Goal: Task Accomplishment & Management: Complete application form

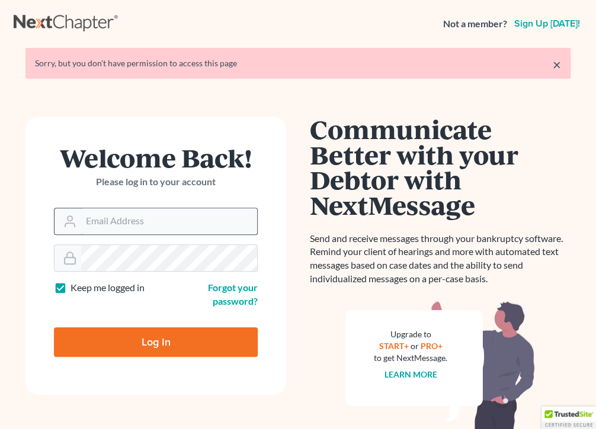
click at [176, 224] on input "Email Address" at bounding box center [169, 221] width 176 height 26
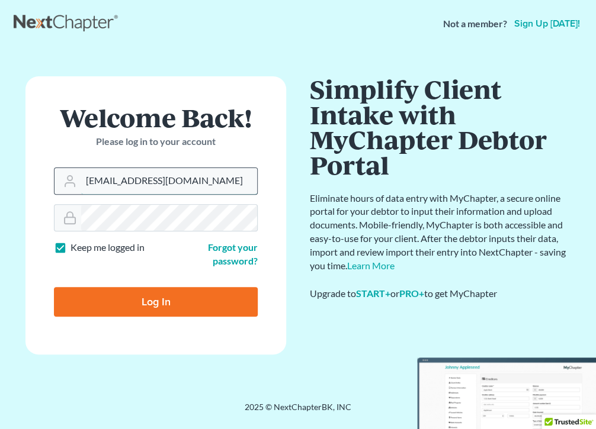
type input "malawoff@msn.com"
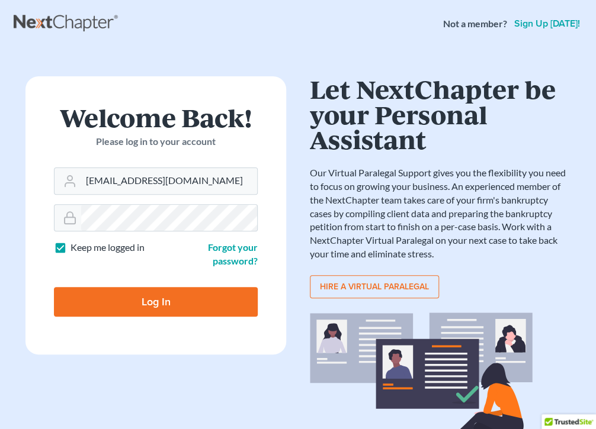
click at [156, 300] on input "Log In" at bounding box center [156, 302] width 204 height 30
type input "Thinking..."
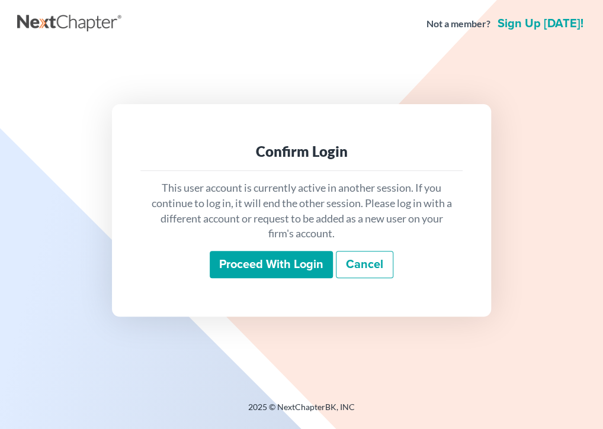
click at [269, 271] on input "Proceed with login" at bounding box center [271, 264] width 123 height 27
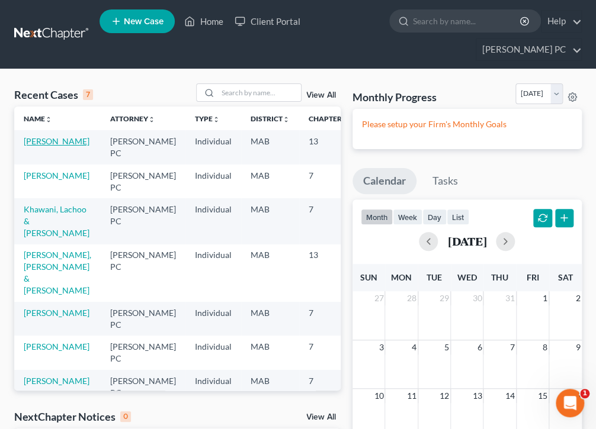
click at [40, 146] on link "[PERSON_NAME]" at bounding box center [57, 141] width 66 height 10
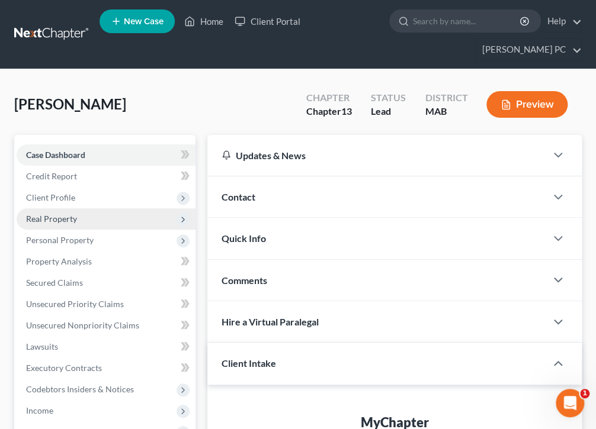
click at [45, 217] on span "Real Property" at bounding box center [51, 219] width 51 height 10
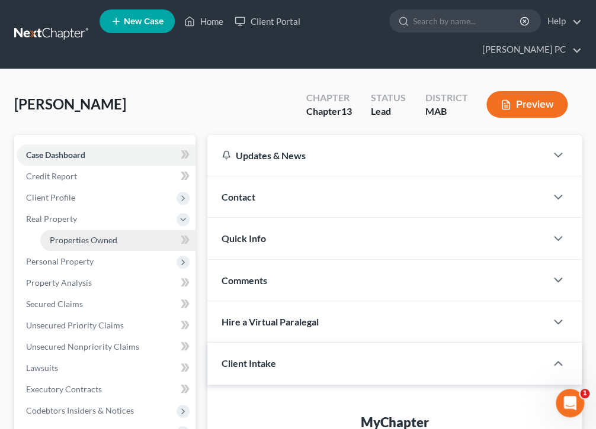
click at [84, 238] on span "Properties Owned" at bounding box center [84, 240] width 68 height 10
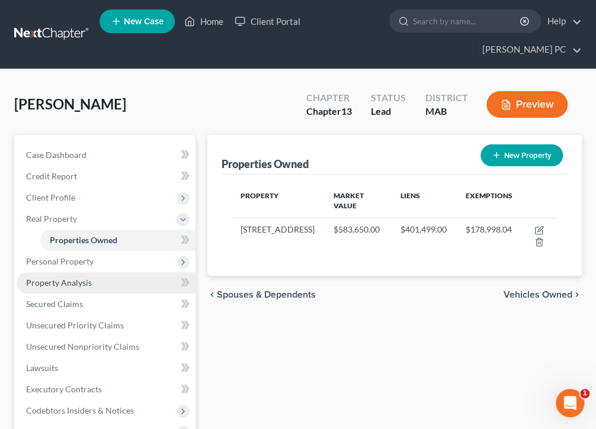
click at [65, 283] on span "Property Analysis" at bounding box center [59, 283] width 66 height 10
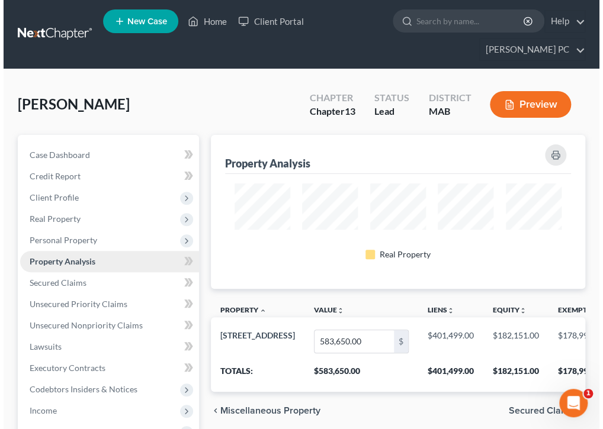
scroll to position [154, 374]
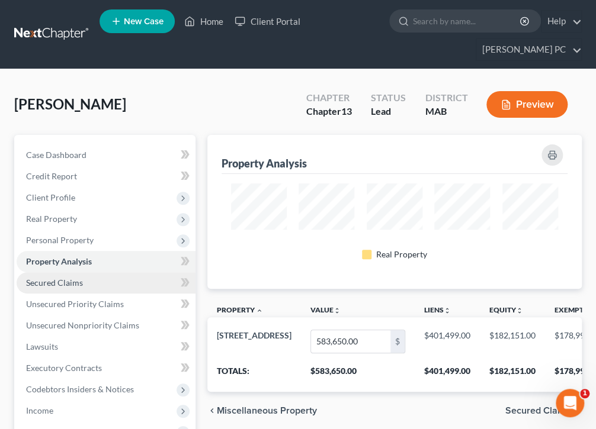
click at [66, 280] on span "Secured Claims" at bounding box center [54, 283] width 57 height 10
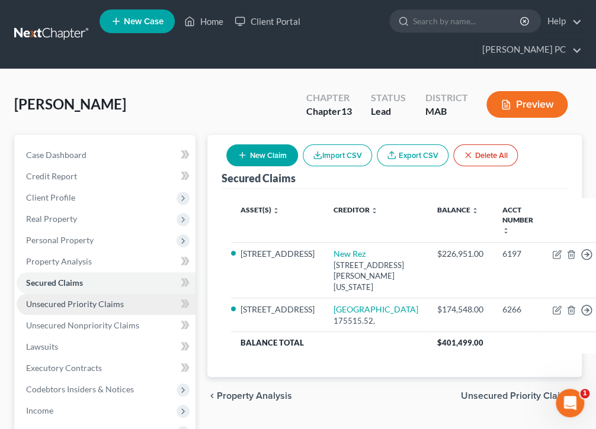
click at [96, 303] on span "Unsecured Priority Claims" at bounding box center [75, 304] width 98 height 10
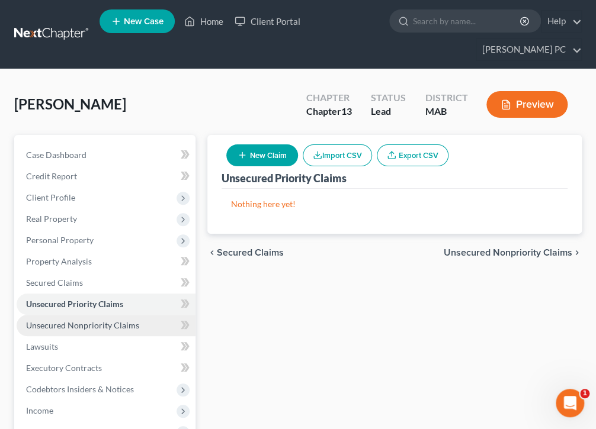
click at [101, 325] on span "Unsecured Nonpriority Claims" at bounding box center [82, 325] width 113 height 10
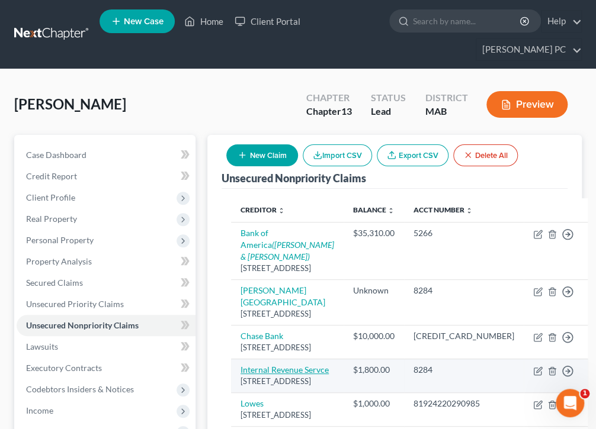
click at [271, 375] on link "Internal Revenue Servce" at bounding box center [284, 370] width 88 height 10
select select "39"
select select "7"
select select "0"
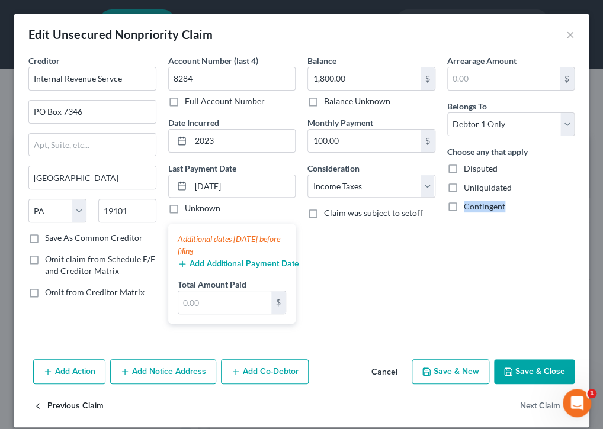
click at [37, 404] on icon "button" at bounding box center [37, 406] width 9 height 9
select select "7"
select select "2"
select select "0"
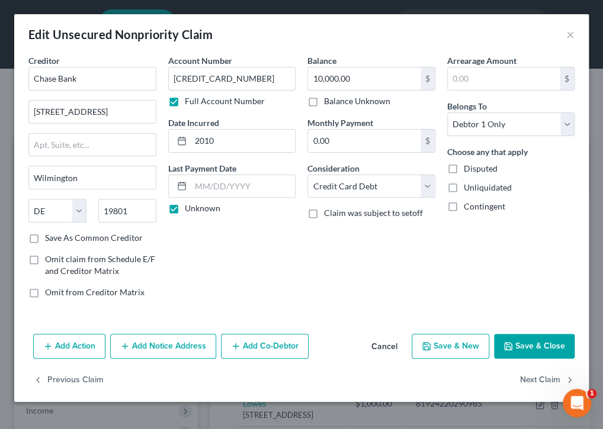
click at [267, 273] on div "Account Number 5149381090008165 Full Account Number Date Incurred 2010 Last Pay…" at bounding box center [232, 180] width 140 height 253
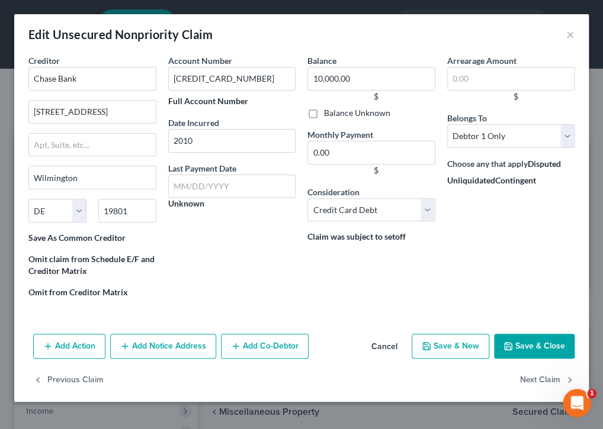
scroll to position [155, 378]
click at [550, 376] on button "Next Claim" at bounding box center [547, 380] width 54 height 25
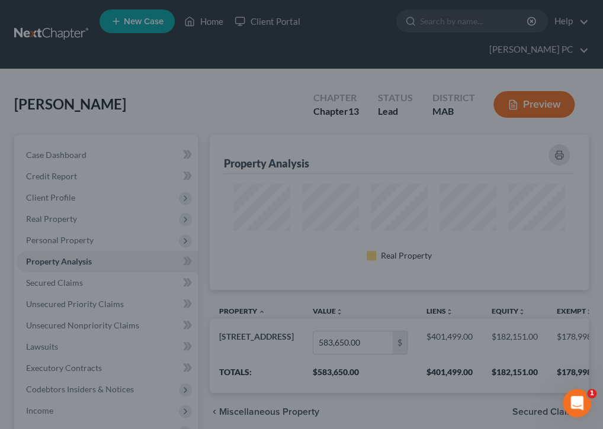
click at [250, 107] on div at bounding box center [301, 214] width 603 height 429
click at [569, 113] on div at bounding box center [301, 214] width 603 height 429
click at [225, 90] on div at bounding box center [301, 214] width 603 height 429
click at [200, 24] on div at bounding box center [301, 214] width 603 height 429
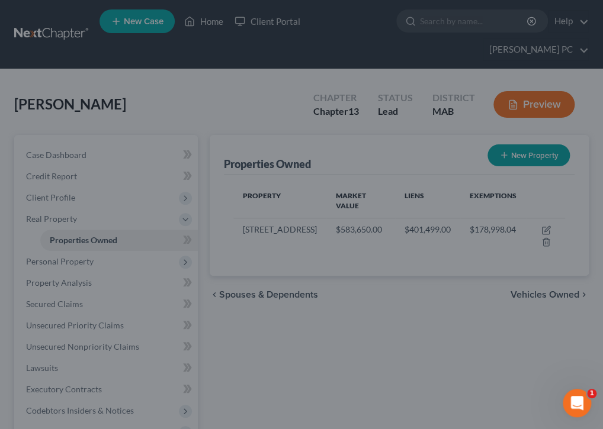
click at [362, 359] on div at bounding box center [301, 214] width 603 height 429
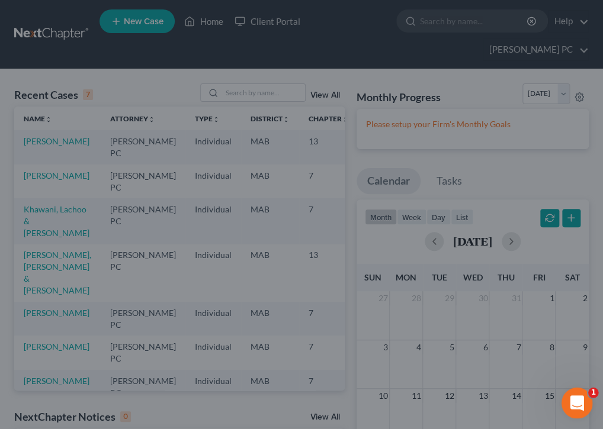
drag, startPoint x: 1052, startPoint y: 554, endPoint x: 575, endPoint y: 403, distance: 499.9
click at [575, 403] on icon "Open Intercom Messenger" at bounding box center [576, 402] width 20 height 20
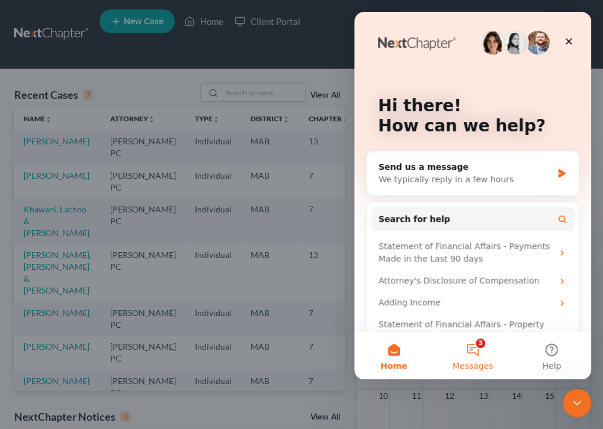
click at [473, 349] on button "3 Messages" at bounding box center [472, 355] width 79 height 47
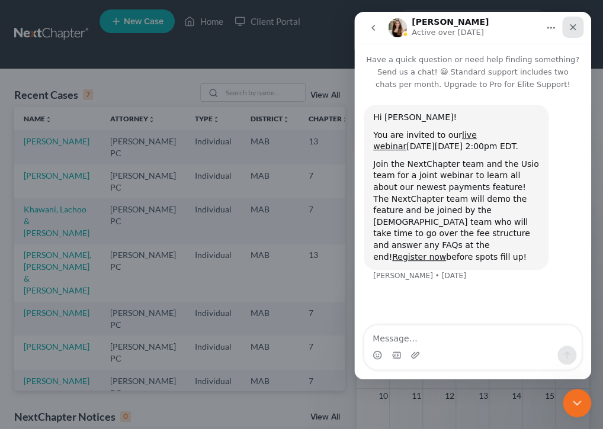
click at [574, 25] on icon "Close" at bounding box center [573, 27] width 7 height 7
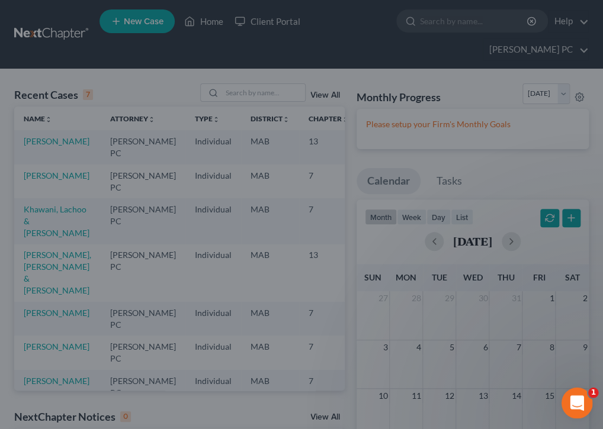
click at [572, 392] on icon "Open Intercom Messenger" at bounding box center [576, 402] width 20 height 20
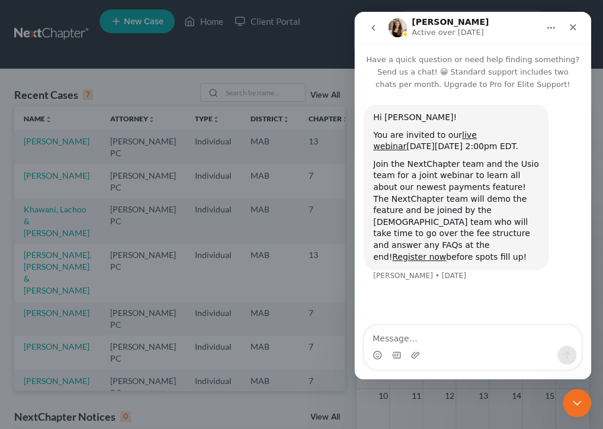
click at [370, 26] on icon "go back" at bounding box center [372, 27] width 9 height 9
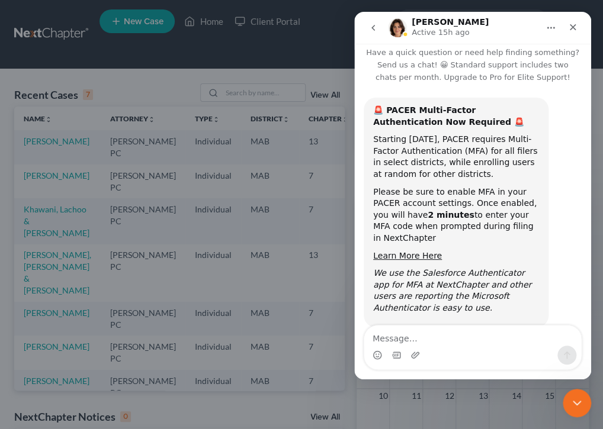
scroll to position [21, 0]
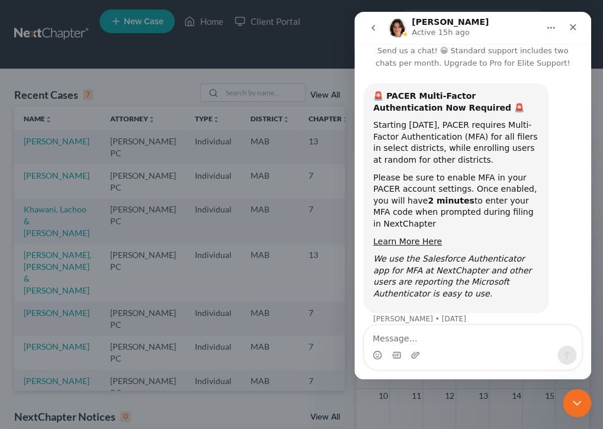
click at [373, 28] on icon "go back" at bounding box center [373, 28] width 4 height 6
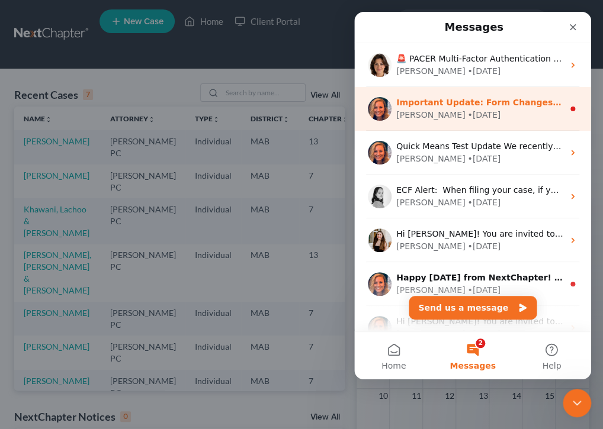
drag, startPoint x: 373, startPoint y: 28, endPoint x: 485, endPoint y: 101, distance: 134.4
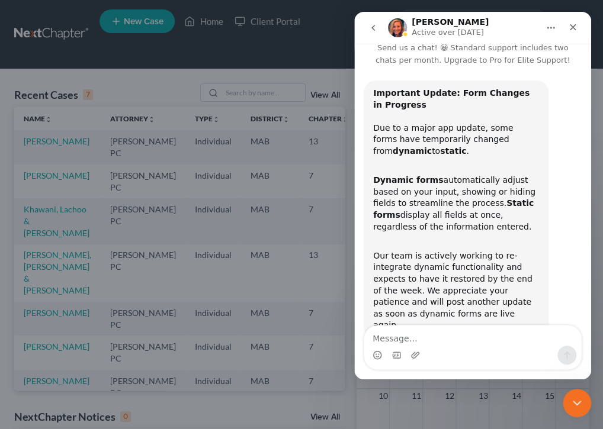
scroll to position [38, 0]
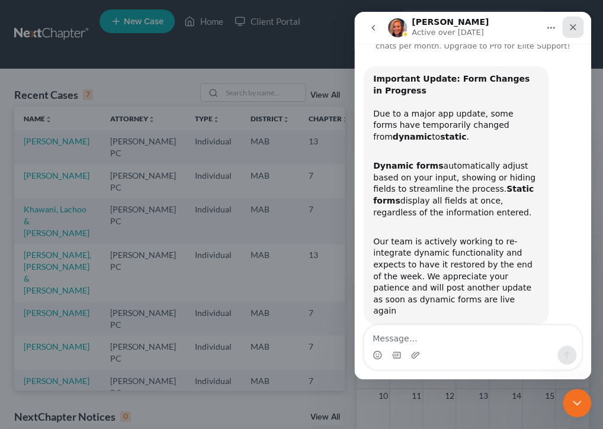
drag, startPoint x: 574, startPoint y: 30, endPoint x: 929, endPoint y: 41, distance: 355.5
click at [574, 30] on icon "Close" at bounding box center [572, 27] width 9 height 9
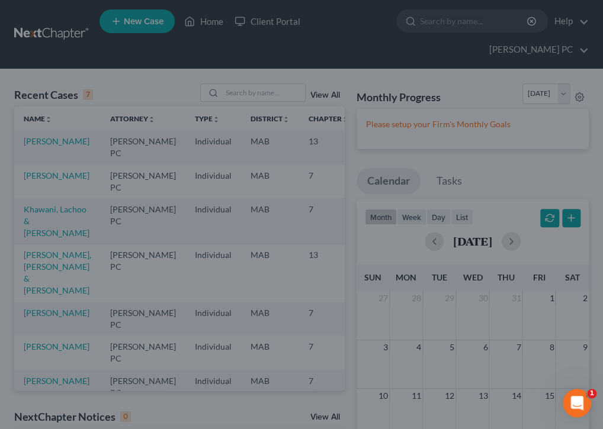
click at [547, 171] on div at bounding box center [301, 214] width 603 height 429
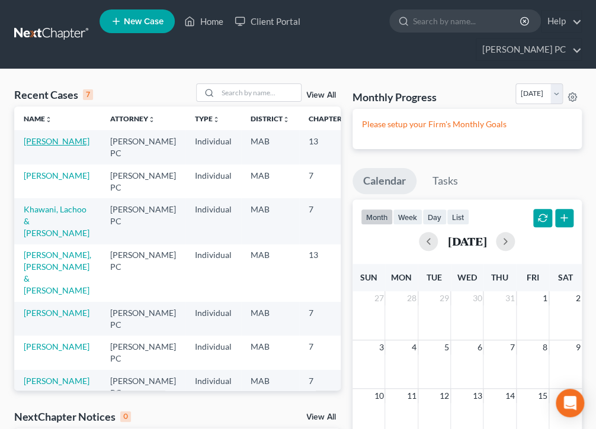
click at [28, 145] on link "[PERSON_NAME]" at bounding box center [57, 141] width 66 height 10
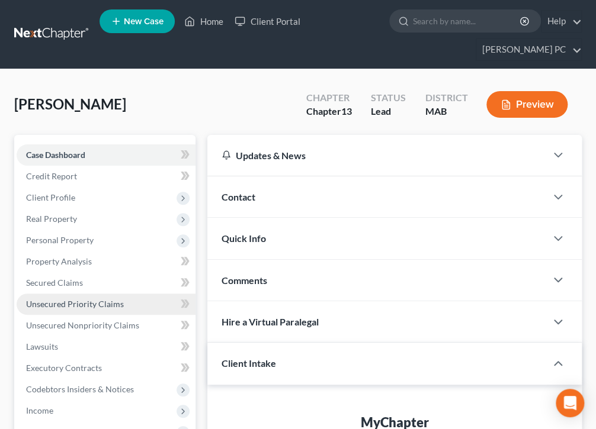
click at [70, 304] on span "Unsecured Priority Claims" at bounding box center [75, 304] width 98 height 10
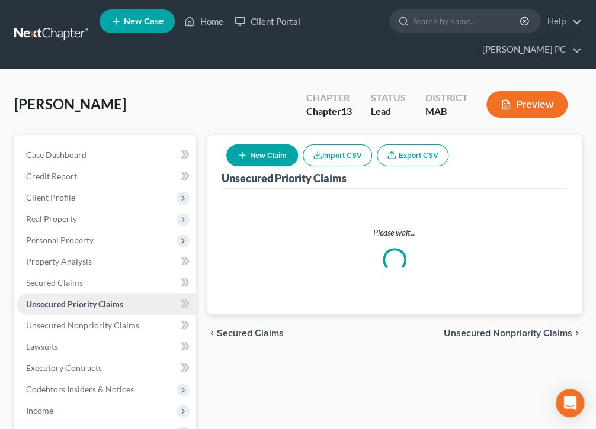
click at [70, 304] on span "Unsecured Priority Claims" at bounding box center [74, 304] width 97 height 10
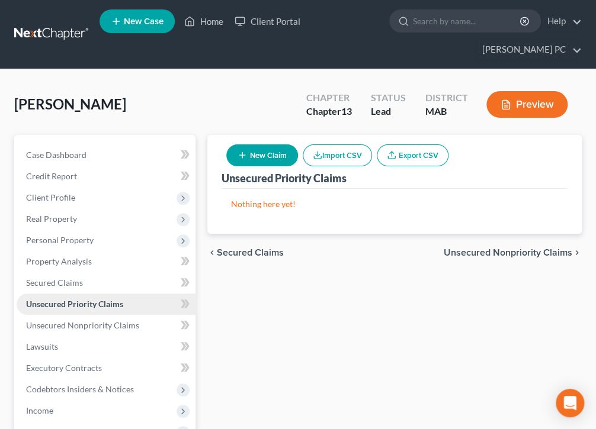
click at [110, 303] on span "Unsecured Priority Claims" at bounding box center [74, 304] width 97 height 10
click at [338, 154] on button "Import CSV" at bounding box center [337, 156] width 69 height 22
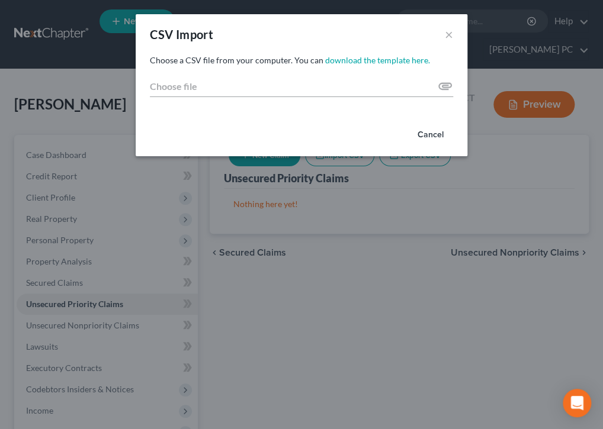
click at [436, 133] on button "Cancel" at bounding box center [430, 135] width 45 height 24
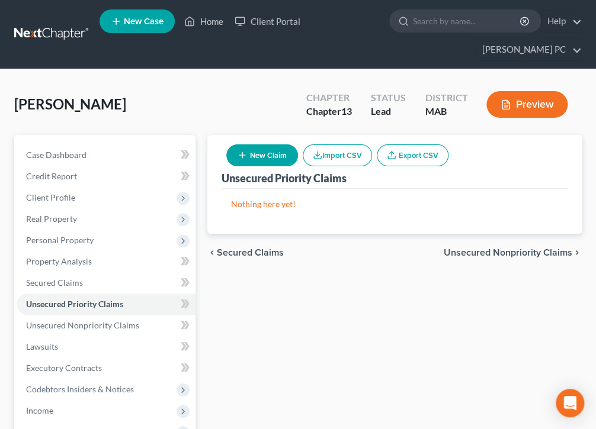
click at [253, 155] on button "New Claim" at bounding box center [262, 156] width 72 height 22
select select "0"
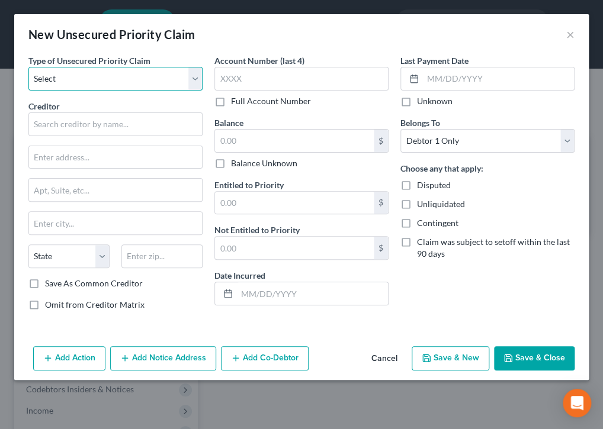
click at [194, 78] on select "Select Taxes & Other Government Units Domestic Support Obligations Extensions o…" at bounding box center [115, 79] width 174 height 24
click at [505, 284] on div "Last Payment Date Unknown Belongs To * Select Debtor 1 Only Debtor 2 Only Debto…" at bounding box center [487, 187] width 186 height 266
click at [194, 78] on select "Select Taxes & Other Government Units Domestic Support Obligations Extensions o…" at bounding box center [115, 79] width 174 height 24
click at [101, 255] on select "State [US_STATE] AK AR AZ CA CO CT DE DC [GEOGRAPHIC_DATA] [GEOGRAPHIC_DATA] GU…" at bounding box center [68, 257] width 81 height 24
click at [269, 33] on div "New Unsecured Priority Claim ×" at bounding box center [301, 34] width 574 height 40
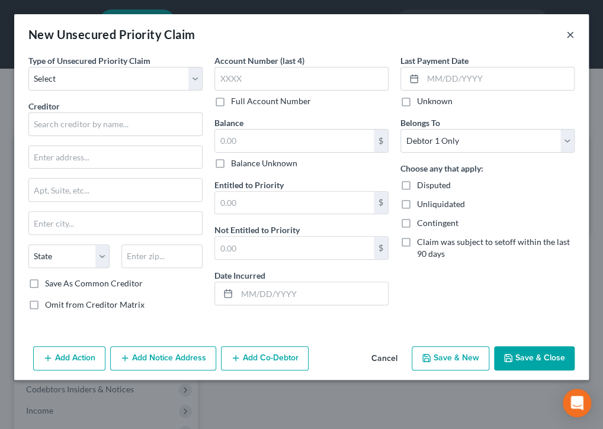
click at [569, 31] on button "×" at bounding box center [570, 34] width 8 height 14
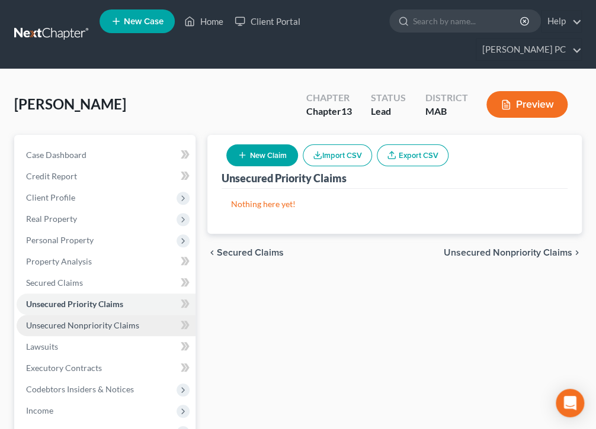
click at [102, 326] on span "Unsecured Nonpriority Claims" at bounding box center [82, 325] width 113 height 10
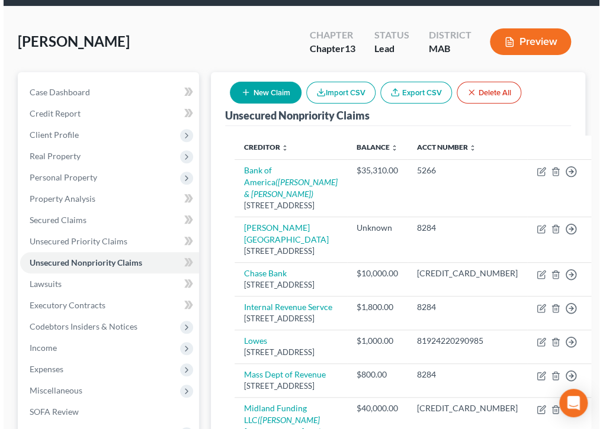
scroll to position [107, 0]
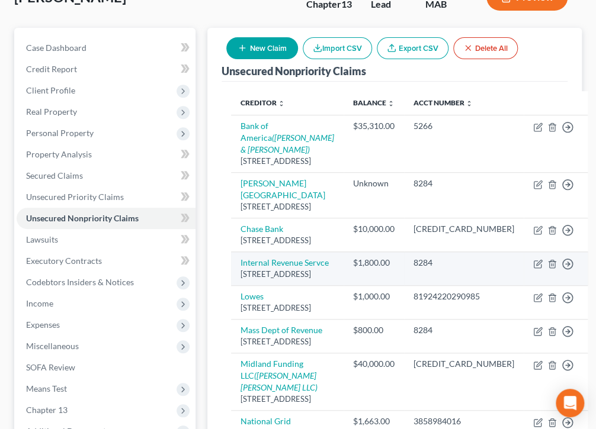
drag, startPoint x: 257, startPoint y: 287, endPoint x: 430, endPoint y: 314, distance: 175.1
click at [430, 285] on td "8284" at bounding box center [464, 269] width 120 height 34
click at [251, 268] on link "Internal Revenue Servce" at bounding box center [284, 263] width 88 height 10
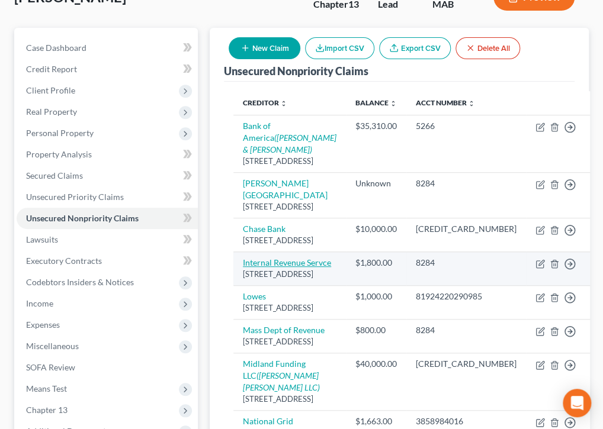
select select "39"
select select "7"
select select "0"
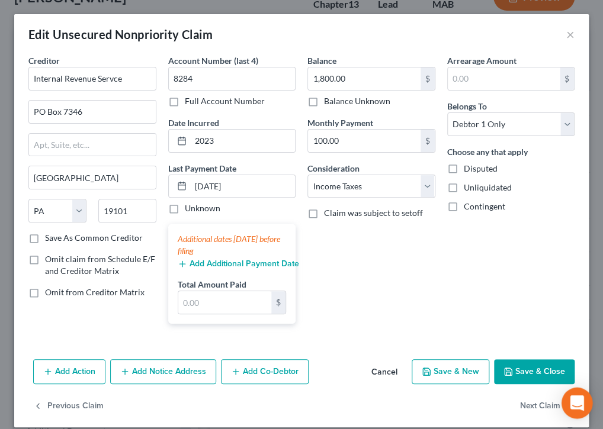
click at [575, 400] on icon "Open Intercom Messenger" at bounding box center [577, 403] width 14 height 15
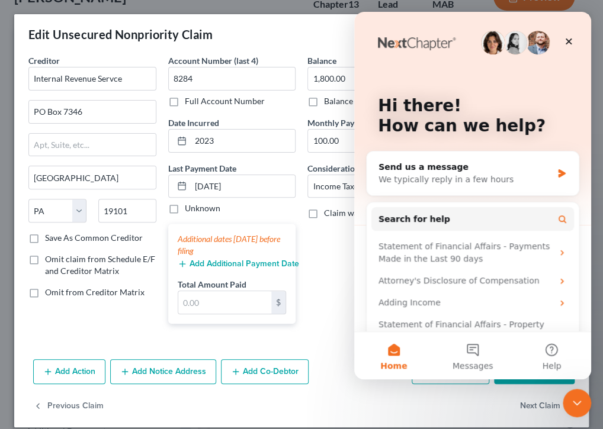
scroll to position [0, 0]
click at [437, 180] on div "We typically reply in a few hours" at bounding box center [465, 180] width 174 height 12
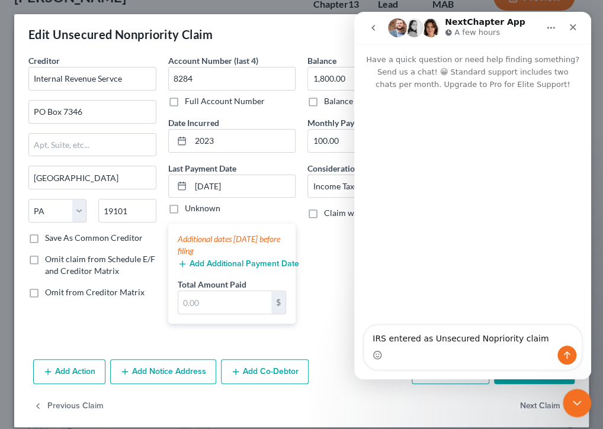
click at [535, 339] on textarea "IRS entered as Unsecured Nopriority claim" at bounding box center [472, 336] width 217 height 20
click at [482, 329] on textarea "IRS entered as Unsecured Nopriority claim in error. How to edit to transfer" at bounding box center [472, 330] width 217 height 32
click at [461, 339] on textarea "IRS entered as Unsecured Nonpriority claim in error. How to edit to transfer" at bounding box center [472, 330] width 217 height 32
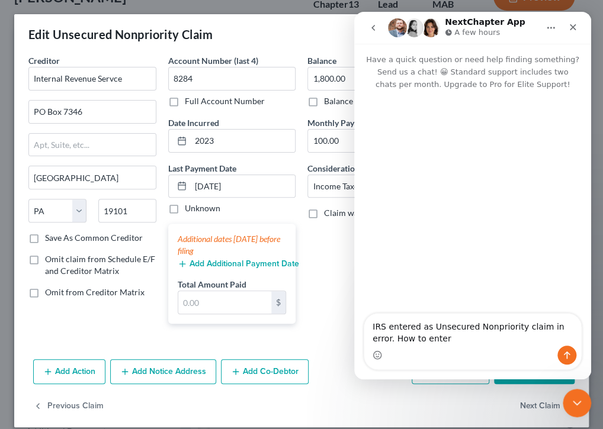
click at [422, 339] on textarea "IRS entered as Unsecured Nonpriority claim in error. How to enter" at bounding box center [472, 330] width 217 height 32
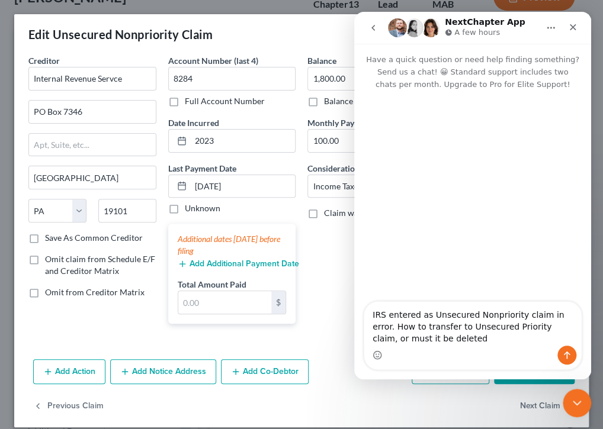
click at [530, 329] on textarea "IRS entered as Unsecured Nonpriority claim in error. How to transfer to Unsecur…" at bounding box center [472, 324] width 217 height 44
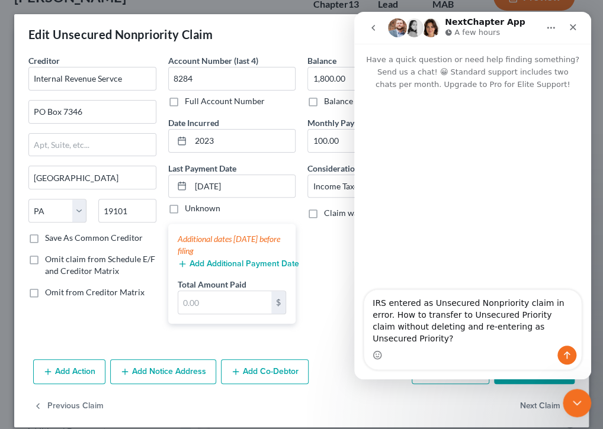
type textarea "IRS entered as Unsecured Nonpriority claim in error. How to transfer to Unsecur…"
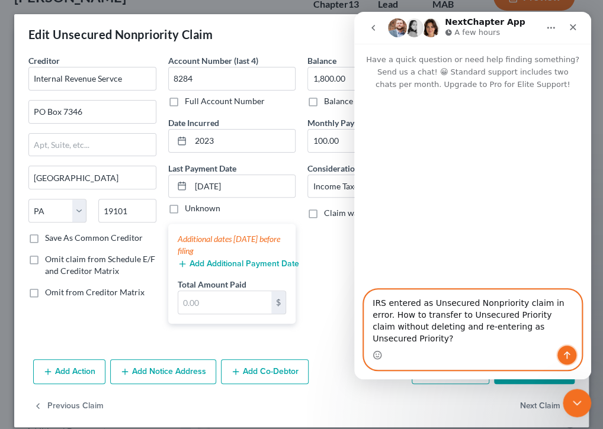
click at [569, 354] on icon "Send a message…" at bounding box center [567, 356] width 7 height 8
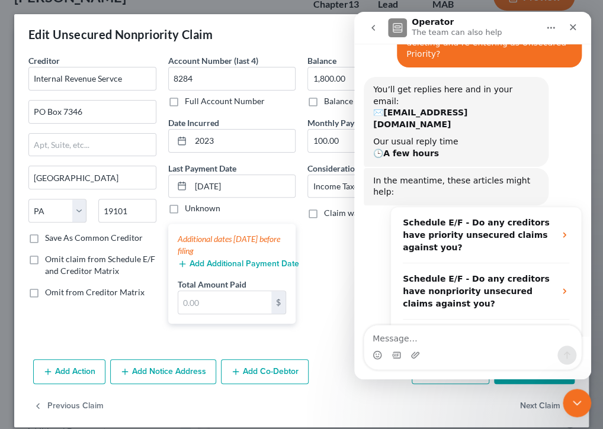
scroll to position [130, 0]
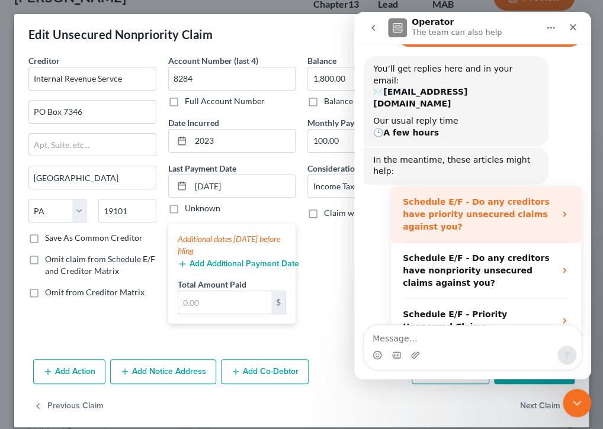
click at [481, 197] on strong "Schedule E/F - Do any creditors have priority unsecured claims against you?" at bounding box center [476, 214] width 146 height 34
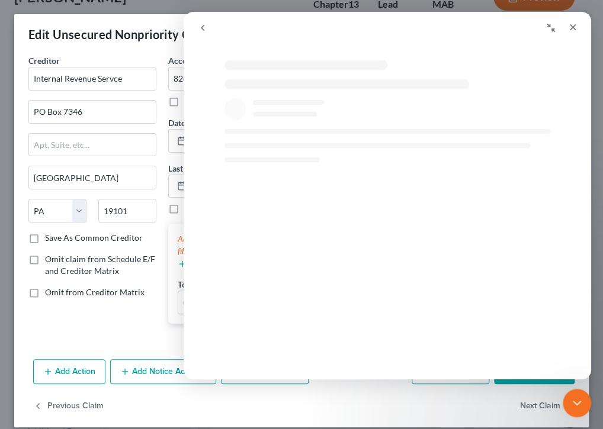
scroll to position [0, 0]
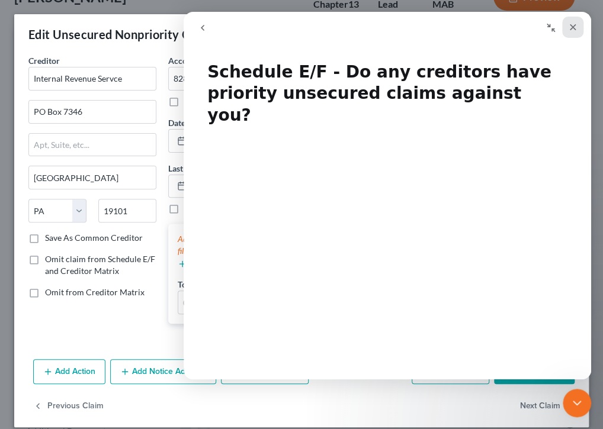
click at [570, 24] on icon "Close" at bounding box center [572, 27] width 9 height 9
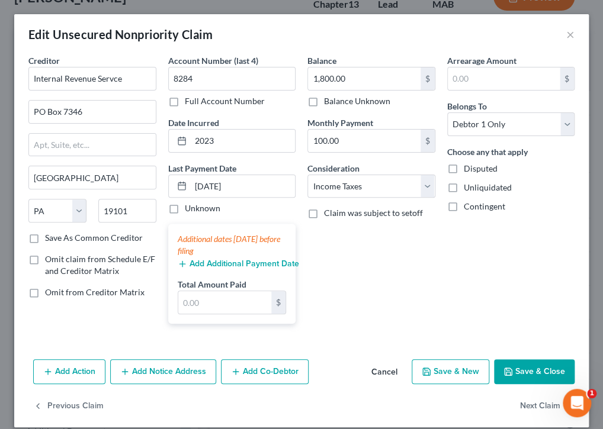
click at [460, 367] on button "Save & New" at bounding box center [451, 371] width 78 height 25
select select "0"
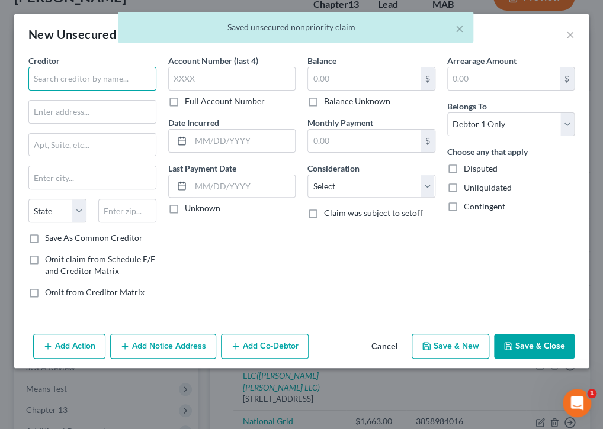
click at [91, 78] on input "text" at bounding box center [92, 79] width 128 height 24
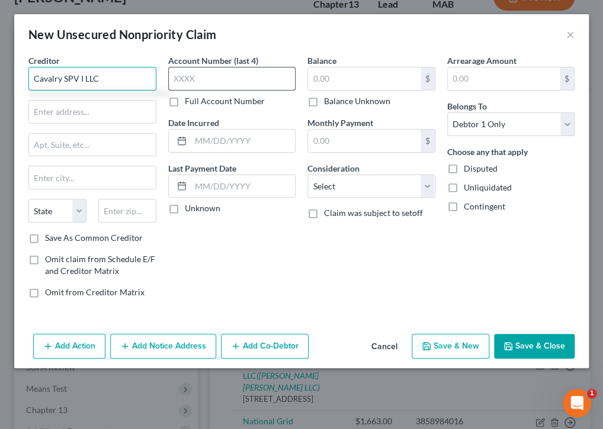
type input "Cavalry SPV I LLC"
click at [204, 76] on input "text" at bounding box center [232, 79] width 128 height 24
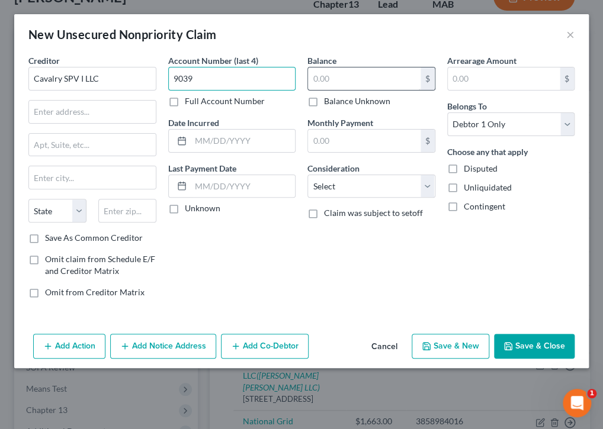
type input "9039"
click at [405, 79] on input "text" at bounding box center [364, 79] width 113 height 23
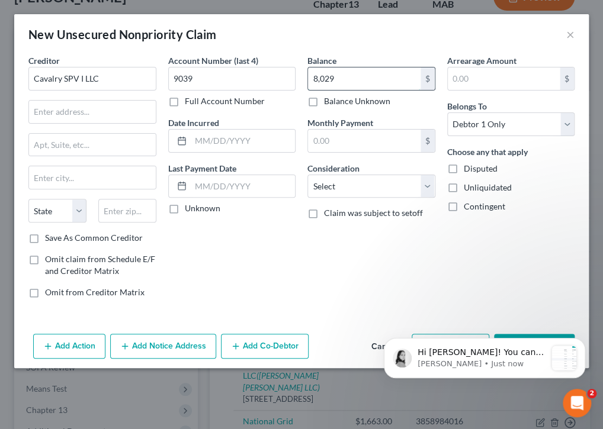
type input "8,029"
click at [97, 111] on input "text" at bounding box center [92, 112] width 127 height 23
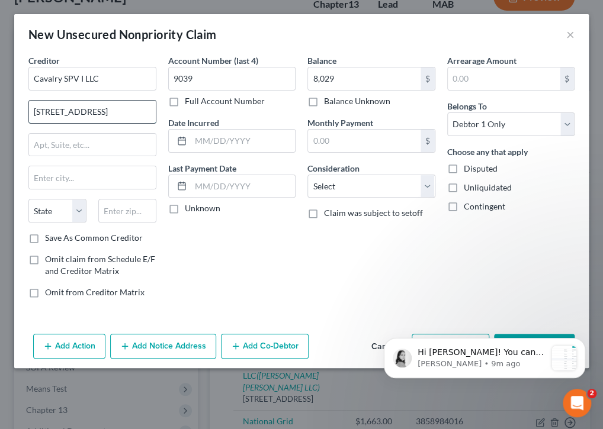
type input "[STREET_ADDRESS]"
type input "Ste 220"
type input "B"
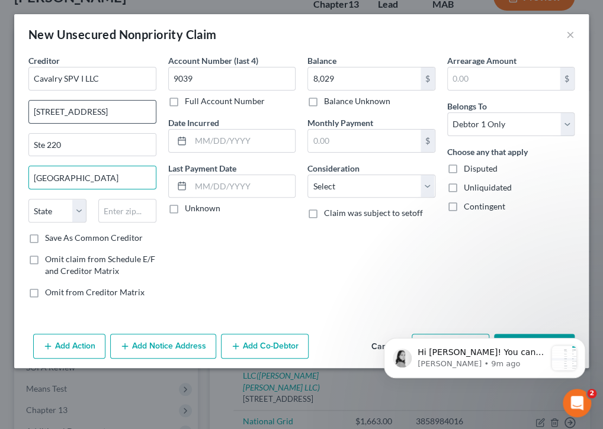
type input "[GEOGRAPHIC_DATA]"
select select "6"
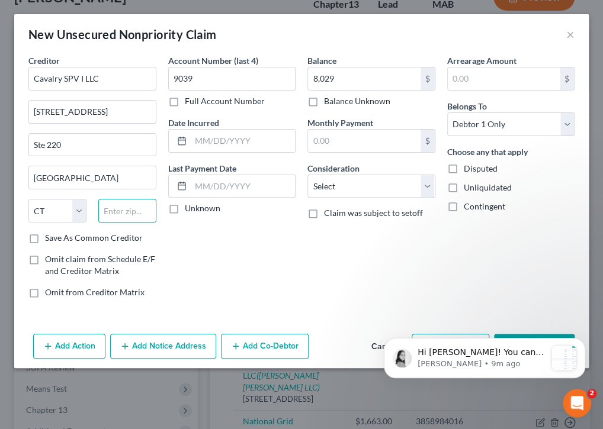
click at [118, 208] on input "text" at bounding box center [127, 211] width 58 height 24
type input "06831"
click at [270, 137] on input "text" at bounding box center [243, 141] width 105 height 23
type input "2016"
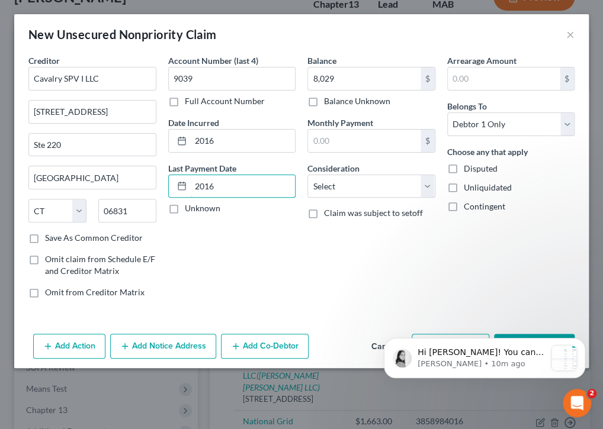
type input "2016"
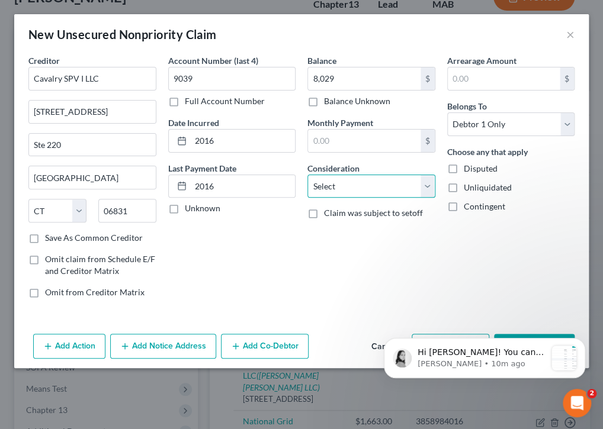
click at [426, 185] on select "Select Cable / Satellite Services Collection Agency Credit Card Debt Debt Couns…" at bounding box center [371, 187] width 128 height 24
select select "2"
click at [307, 175] on select "Select Cable / Satellite Services Collection Agency Credit Card Debt Debt Couns…" at bounding box center [371, 187] width 128 height 24
click at [490, 357] on p "Hi William! You can use that arrow button to move that claim to a different sch…" at bounding box center [482, 353] width 128 height 12
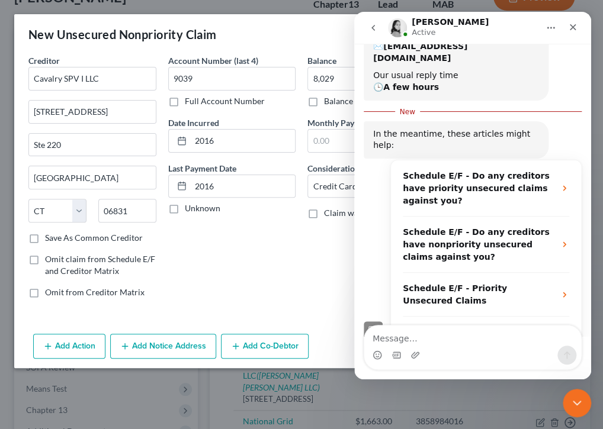
scroll to position [200, 0]
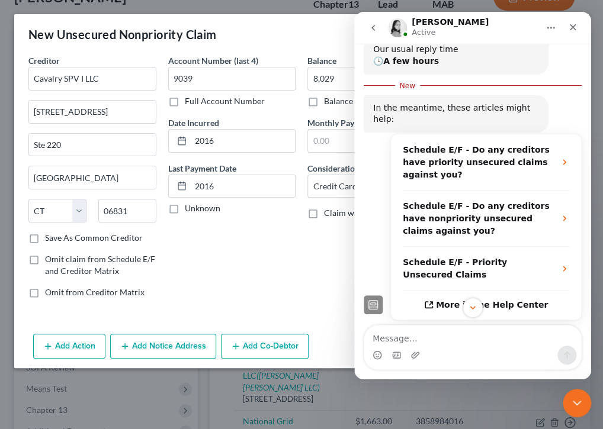
click at [506, 343] on textarea "Message…" at bounding box center [472, 336] width 217 height 20
click at [457, 339] on textarea "Got it. Thank you much" at bounding box center [472, 336] width 217 height 20
type textarea "Got it. Thank you much!"
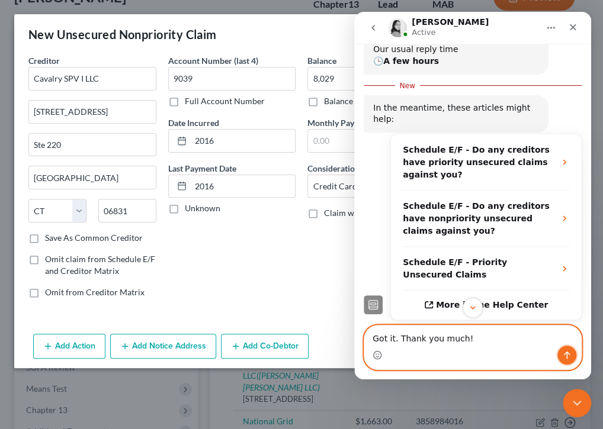
click at [567, 355] on icon "Send a message…" at bounding box center [567, 356] width 7 height 8
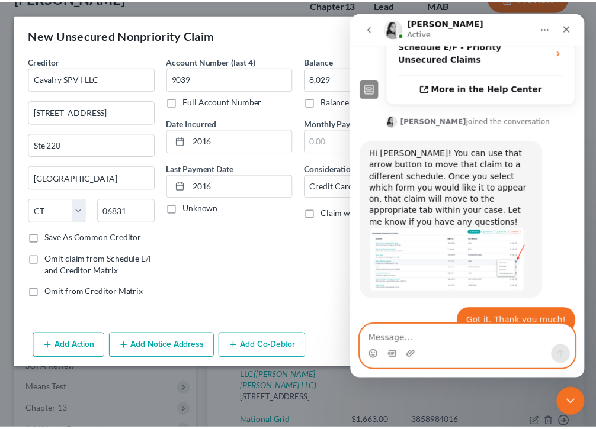
scroll to position [397, 0]
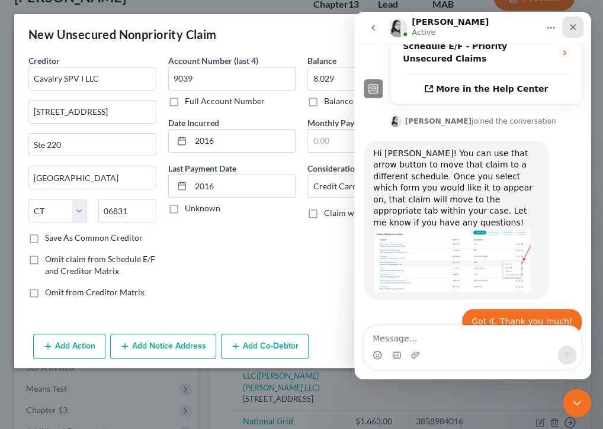
click at [570, 27] on icon "Close" at bounding box center [572, 27] width 9 height 9
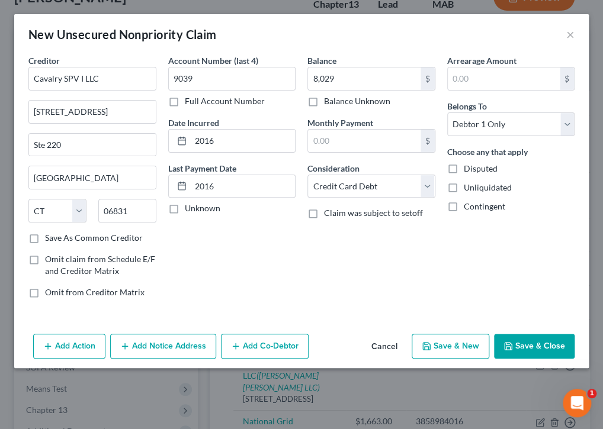
click at [529, 343] on button "Save & Close" at bounding box center [534, 346] width 81 height 25
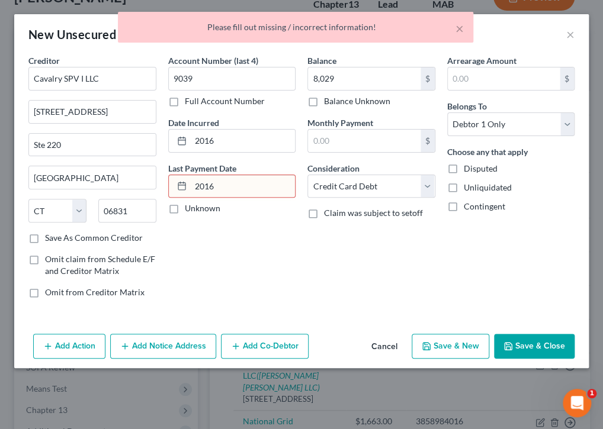
click at [180, 187] on icon at bounding box center [181, 185] width 9 height 9
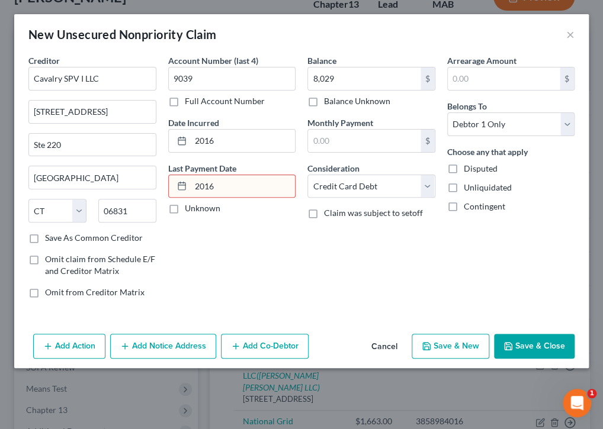
click at [246, 185] on input "2016" at bounding box center [243, 186] width 105 height 23
click at [178, 187] on rect at bounding box center [181, 186] width 7 height 7
click at [194, 187] on input "2016" at bounding box center [243, 186] width 105 height 23
type input "[DATE]"
click at [544, 345] on button "Save & Close" at bounding box center [534, 346] width 81 height 25
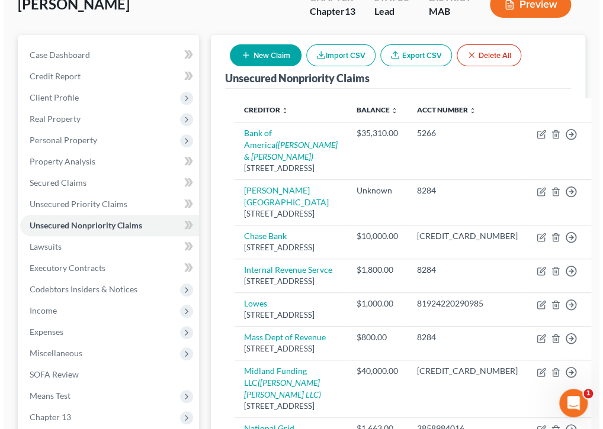
scroll to position [103, 0]
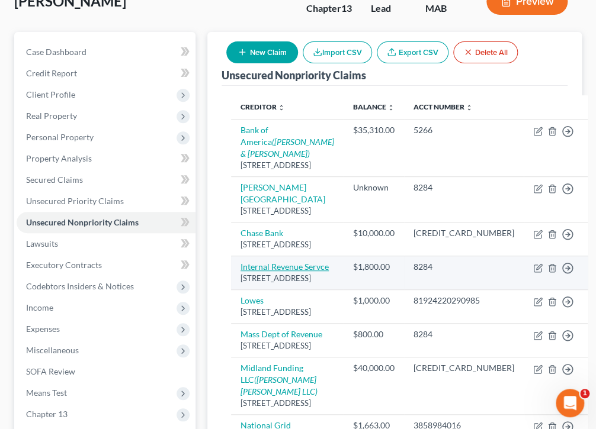
click at [267, 272] on link "Internal Revenue Servce" at bounding box center [284, 267] width 88 height 10
select select "39"
select select "7"
select select "0"
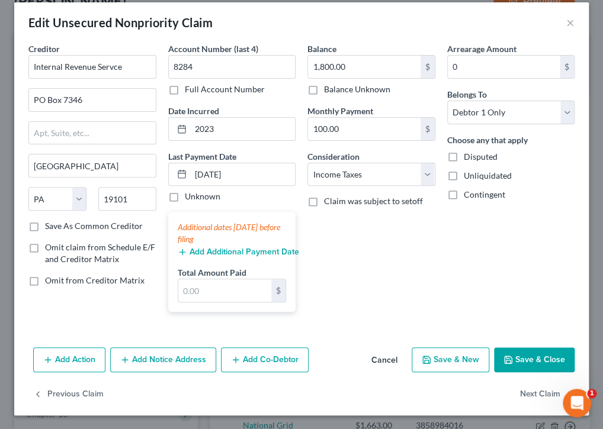
scroll to position [0, 0]
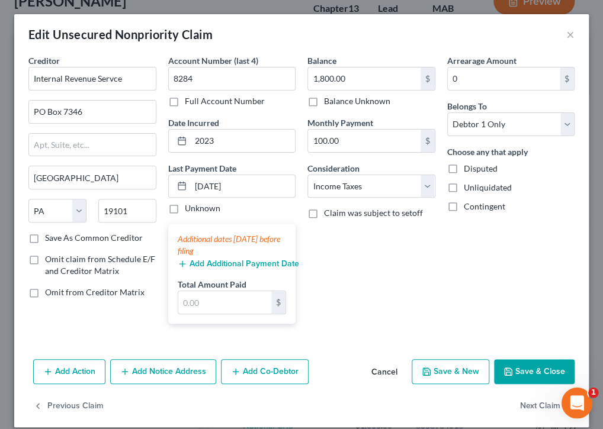
click at [571, 402] on icon "Open Intercom Messenger" at bounding box center [576, 402] width 20 height 20
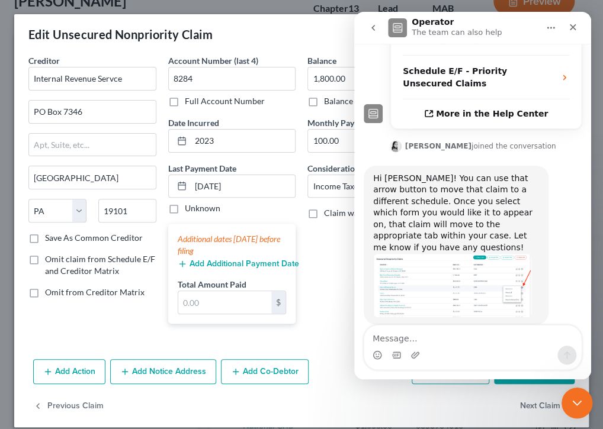
scroll to position [397, 0]
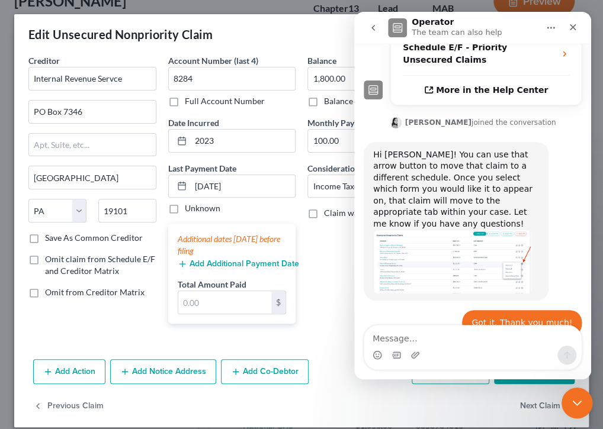
click at [576, 398] on icon "Close Intercom Messenger" at bounding box center [575, 401] width 14 height 14
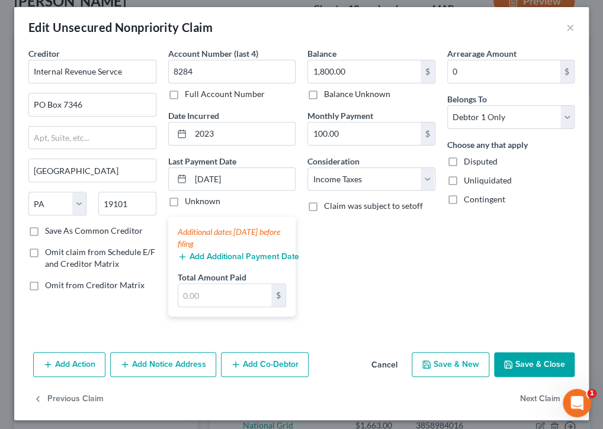
scroll to position [12, 0]
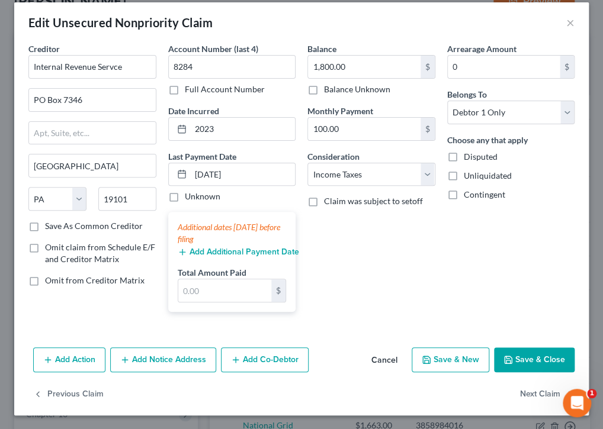
drag, startPoint x: 258, startPoint y: 36, endPoint x: 382, endPoint y: 262, distance: 258.4
click at [382, 262] on div "Balance 1,800.00 $ Balance Unknown Balance Undetermined 1,800.00 $ Balance Unkn…" at bounding box center [371, 182] width 140 height 279
click at [419, 268] on div "Balance 1,800.00 $ Balance Unknown Balance Undetermined 1,800.00 $ Balance Unkn…" at bounding box center [371, 182] width 140 height 279
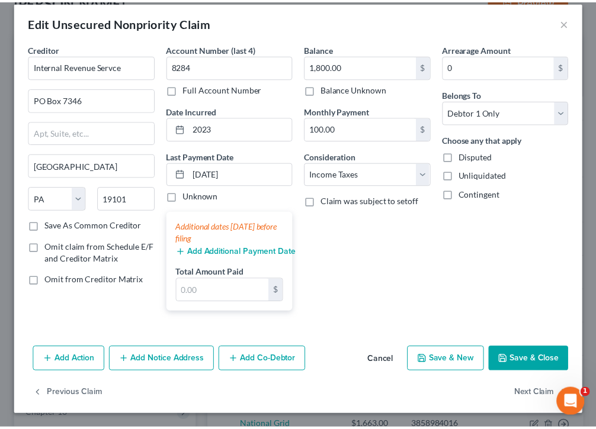
scroll to position [0, 0]
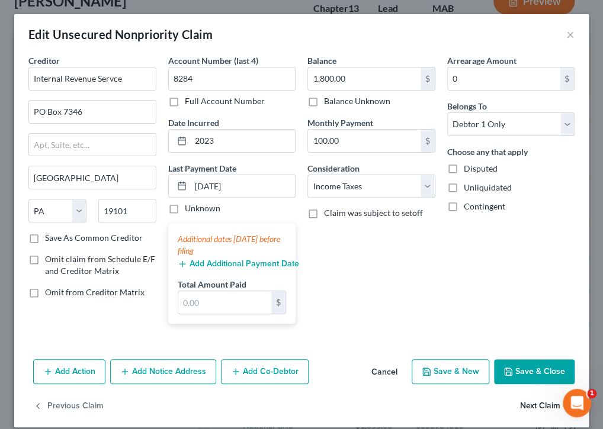
click at [547, 406] on button "Next Claim" at bounding box center [547, 406] width 54 height 25
select select "28"
select select "2"
select select "0"
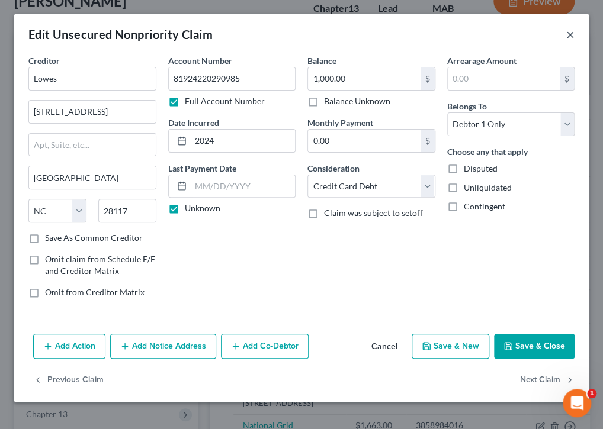
click at [569, 36] on button "×" at bounding box center [570, 34] width 8 height 14
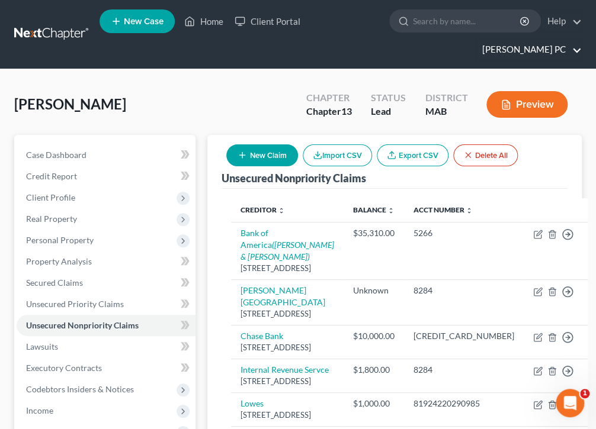
click at [576, 49] on link "[PERSON_NAME] PC" at bounding box center [528, 49] width 105 height 21
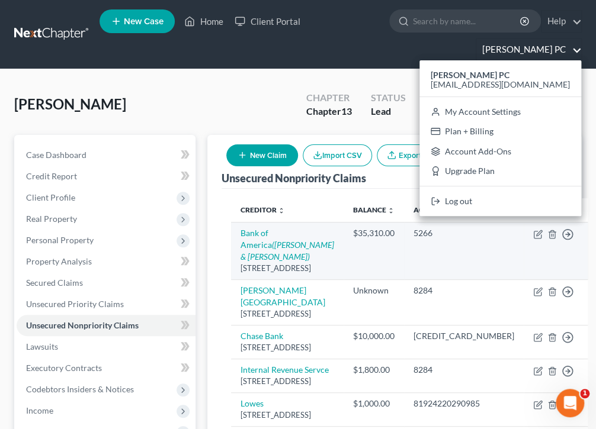
click at [465, 260] on td "5266" at bounding box center [464, 250] width 120 height 57
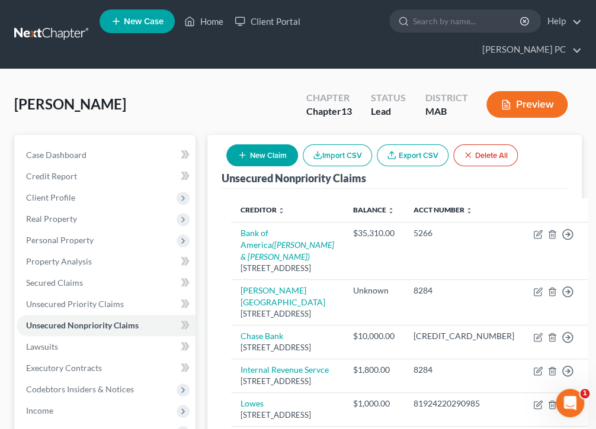
click at [404, 155] on link "Export CSV" at bounding box center [413, 156] width 72 height 22
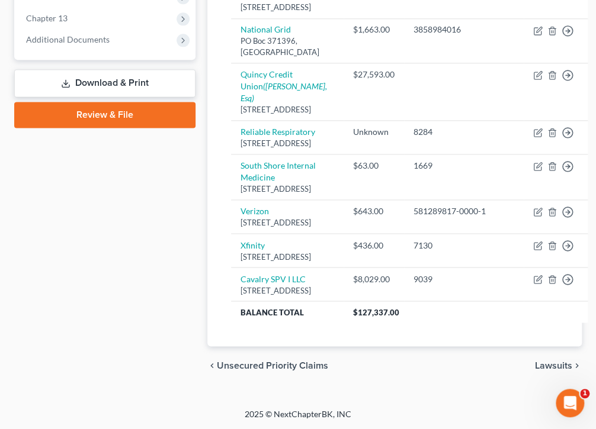
scroll to position [638, 0]
click at [221, 362] on span "Unsecured Priority Claims" at bounding box center [272, 365] width 111 height 9
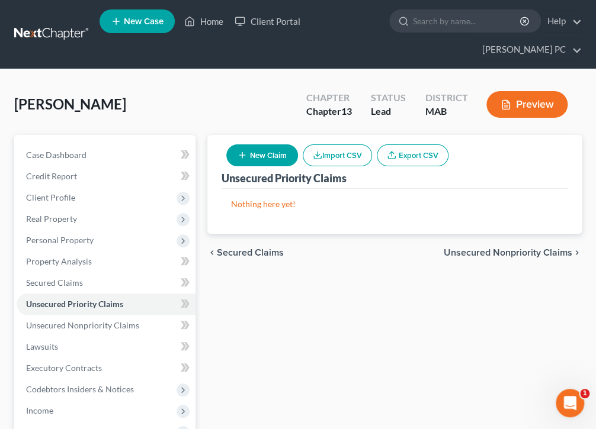
drag, startPoint x: 243, startPoint y: 203, endPoint x: 474, endPoint y: 346, distance: 271.5
click at [474, 346] on div "Unsecured Priority Claims New Claim Import CSV Export CSV Nothing here yet! Pre…" at bounding box center [394, 381] width 386 height 492
click at [340, 156] on button "Import CSV" at bounding box center [337, 156] width 69 height 22
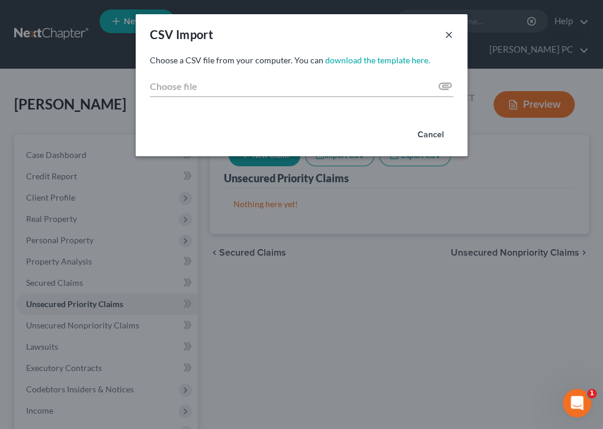
click at [448, 36] on button "×" at bounding box center [449, 34] width 8 height 14
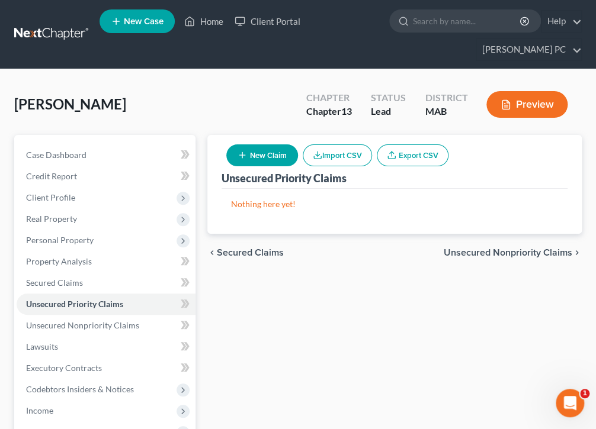
click at [544, 251] on span "Unsecured Nonpriority Claims" at bounding box center [508, 252] width 129 height 9
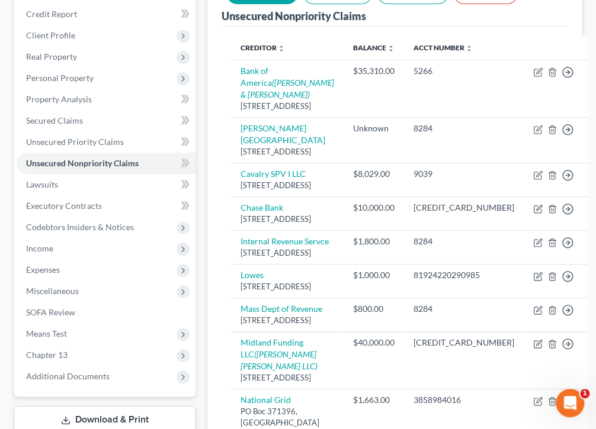
scroll to position [163, 0]
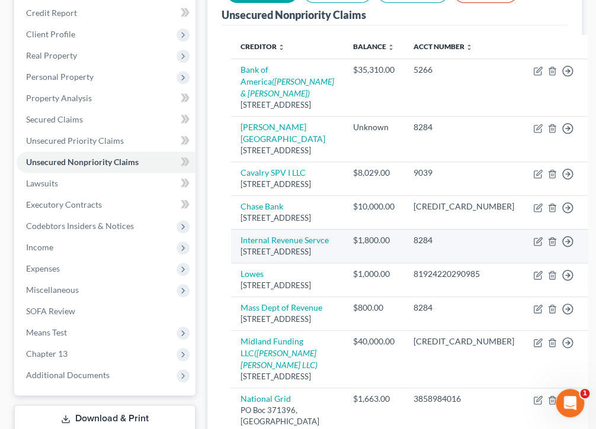
drag, startPoint x: 323, startPoint y: 284, endPoint x: 307, endPoint y: 284, distance: 16.6
click at [307, 263] on td "Internal Revenue Servce PO Box 7346, Philadelphia, PA 19101" at bounding box center [287, 246] width 113 height 34
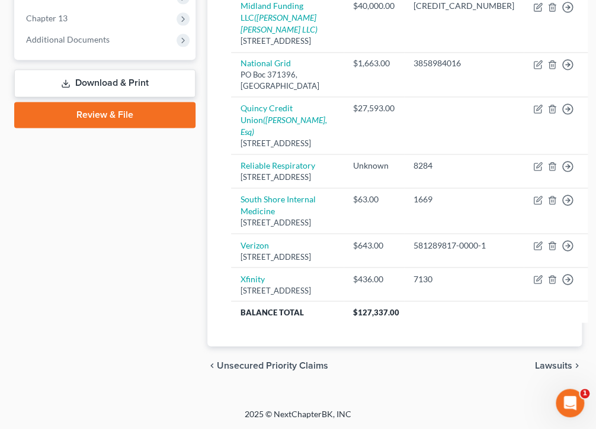
scroll to position [638, 0]
click at [567, 402] on icon "Open Intercom Messenger" at bounding box center [568, 402] width 20 height 20
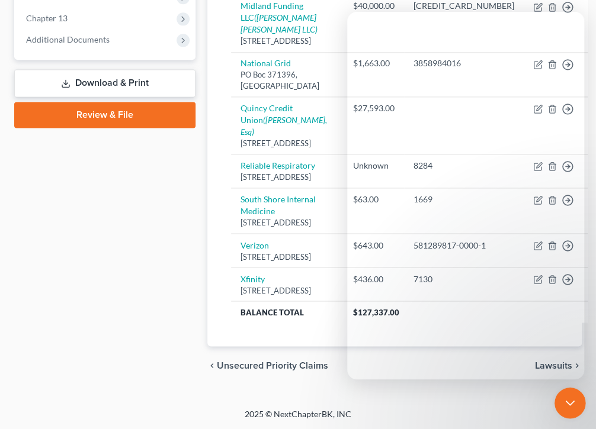
scroll to position [397, 0]
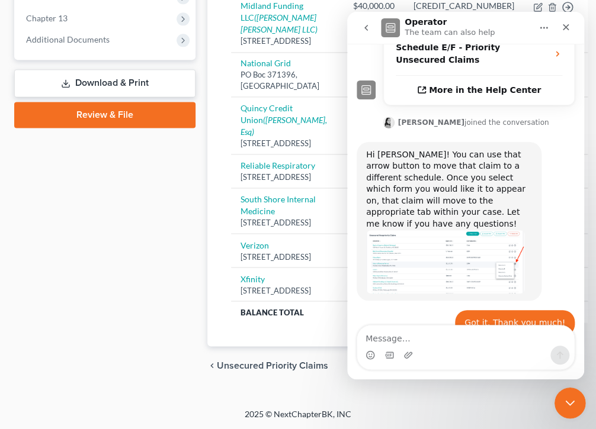
click at [567, 399] on icon "Close Intercom Messenger" at bounding box center [568, 401] width 14 height 14
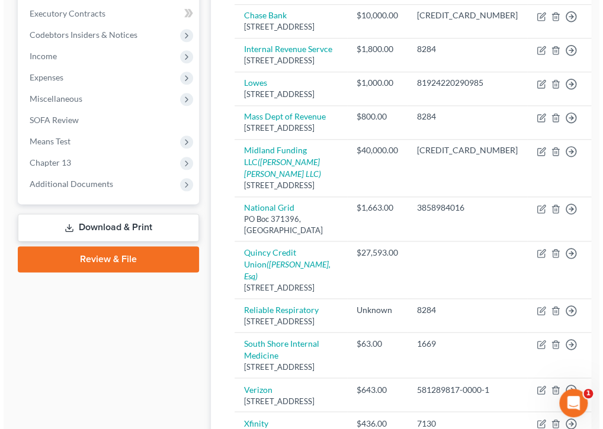
scroll to position [351, 0]
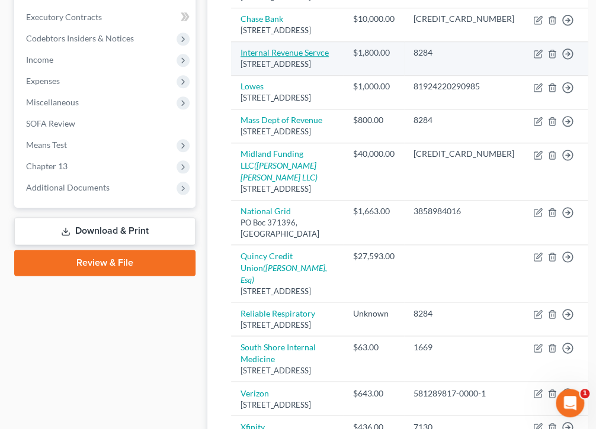
click at [267, 57] on link "Internal Revenue Servce" at bounding box center [284, 52] width 88 height 10
select select "39"
select select "7"
select select "0"
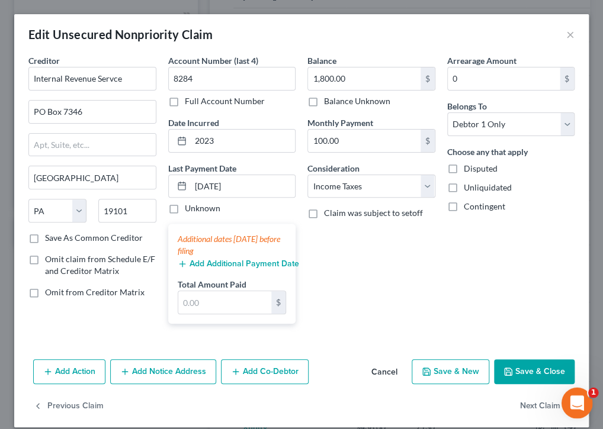
drag, startPoint x: 904, startPoint y: 636, endPoint x: 576, endPoint y: 403, distance: 402.3
click at [576, 403] on icon "Open Intercom Messenger" at bounding box center [576, 402] width 20 height 20
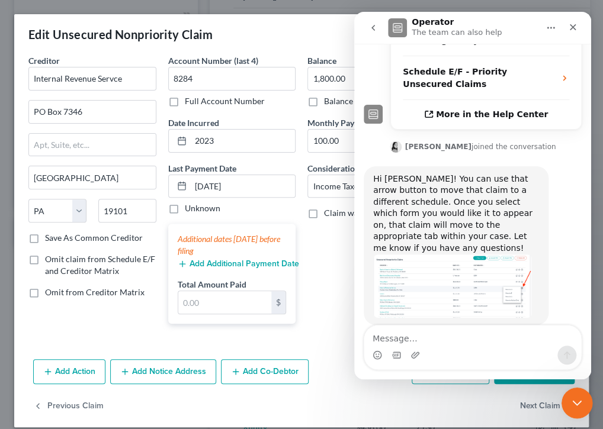
scroll to position [397, 0]
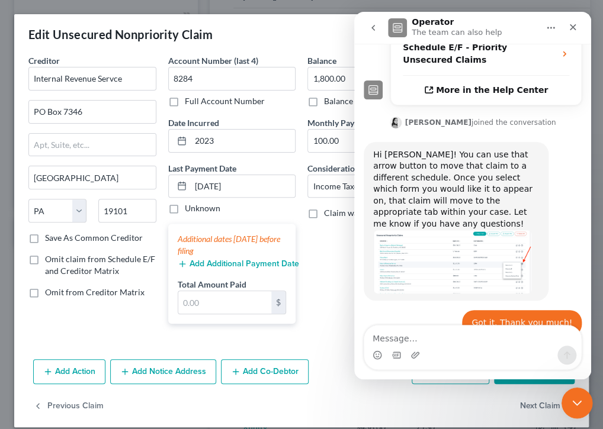
drag, startPoint x: 576, startPoint y: 400, endPoint x: 1054, endPoint y: 788, distance: 615.2
click html
click at [577, 397] on icon "Close Intercom Messenger" at bounding box center [575, 401] width 14 height 14
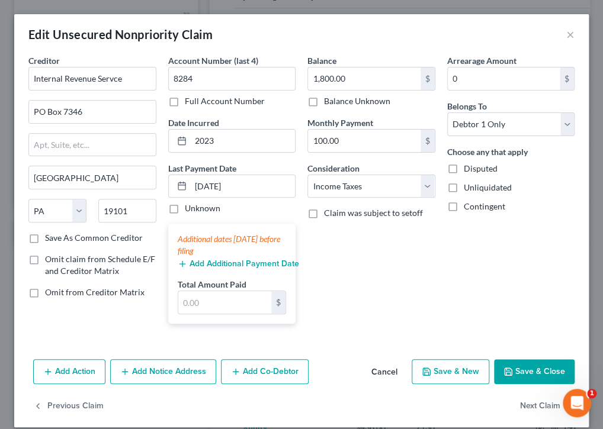
click at [52, 34] on div "Edit Unsecured Nonpriority Claim" at bounding box center [120, 34] width 184 height 17
drag, startPoint x: 62, startPoint y: 54, endPoint x: 466, endPoint y: 253, distance: 450.8
click at [466, 253] on div "Arrearage Amount 0 $ Belongs To * Select Debtor 1 Only Debtor 2 Only Debtor 1 A…" at bounding box center [511, 193] width 140 height 279
click at [578, 403] on icon "Open Intercom Messenger" at bounding box center [576, 402] width 20 height 20
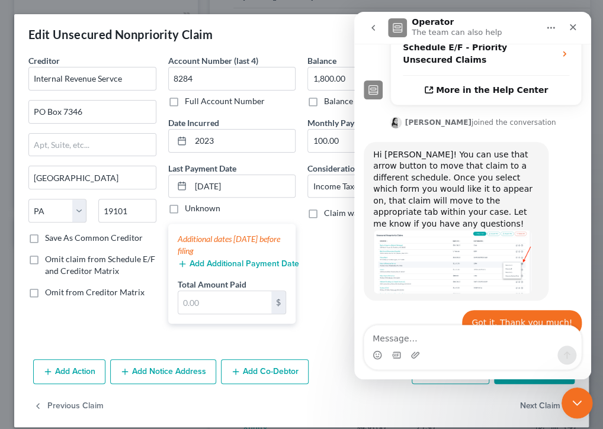
click at [574, 396] on icon "Close Intercom Messenger" at bounding box center [575, 401] width 14 height 14
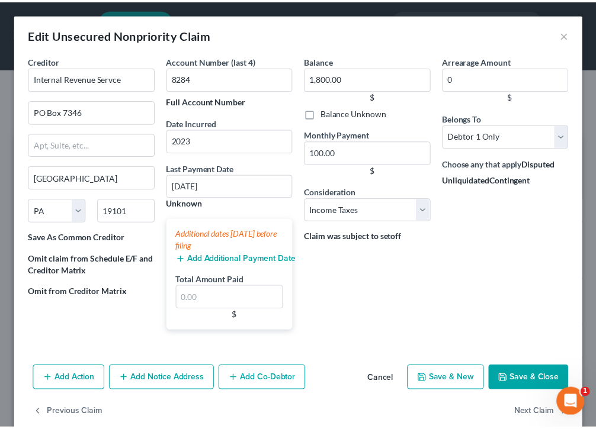
scroll to position [615, 0]
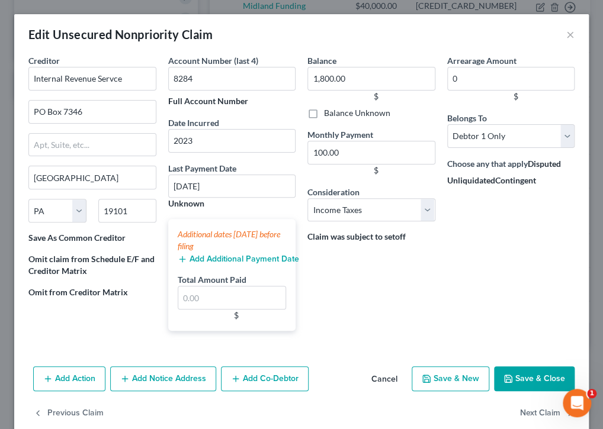
click at [392, 277] on div "Balance 1,800.00 $ Balance Unknown Balance Undetermined 1,800.00 $ Balance Unkn…" at bounding box center [371, 197] width 140 height 286
click at [566, 31] on button "×" at bounding box center [570, 34] width 8 height 14
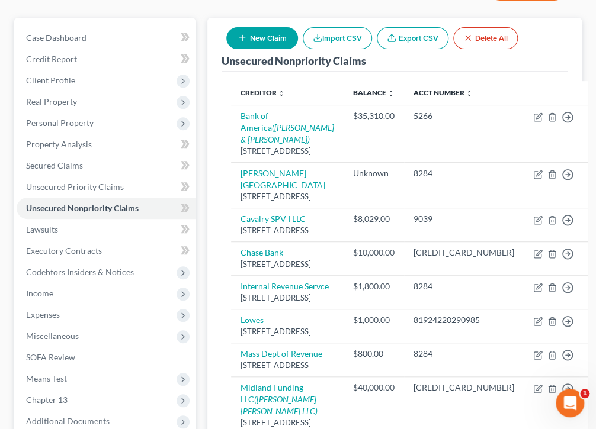
scroll to position [116, 0]
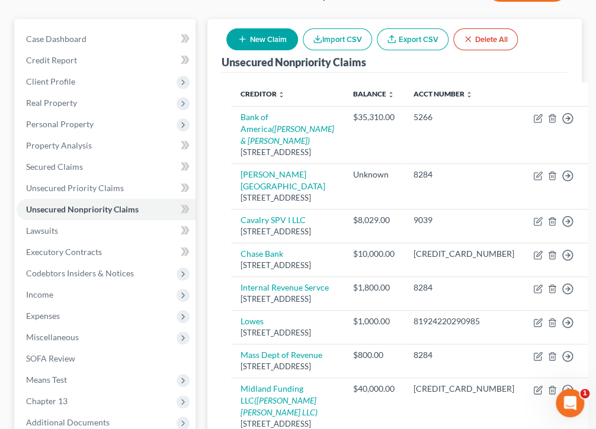
click at [587, 76] on div "Roche, Robert Upgraded Chapter Chapter 13 Status Lead District MAB Preview Peti…" at bounding box center [298, 372] width 596 height 838
click at [46, 187] on span "Unsecured Priority Claims" at bounding box center [75, 188] width 98 height 10
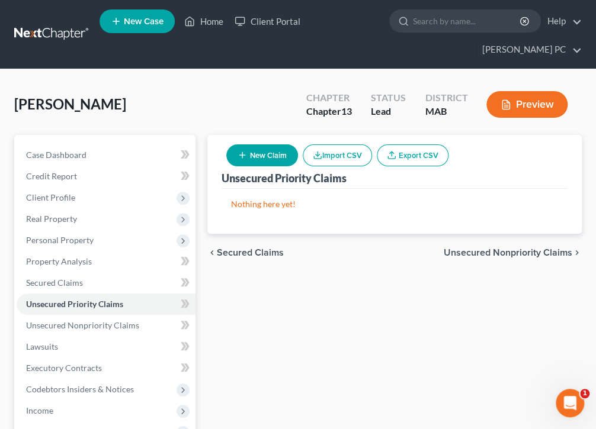
click at [268, 155] on button "New Claim" at bounding box center [262, 156] width 72 height 22
select select "0"
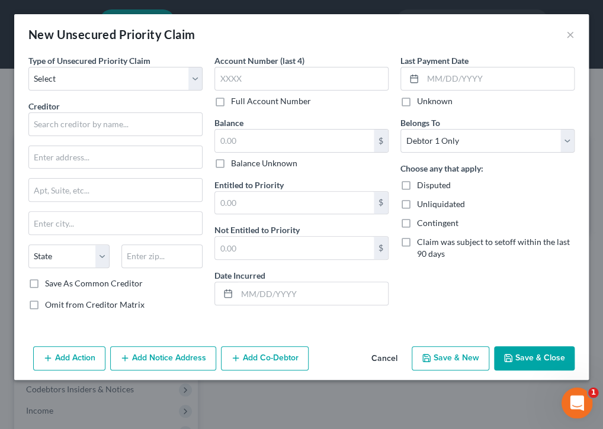
click at [569, 402] on icon "Open Intercom Messenger" at bounding box center [576, 402] width 20 height 20
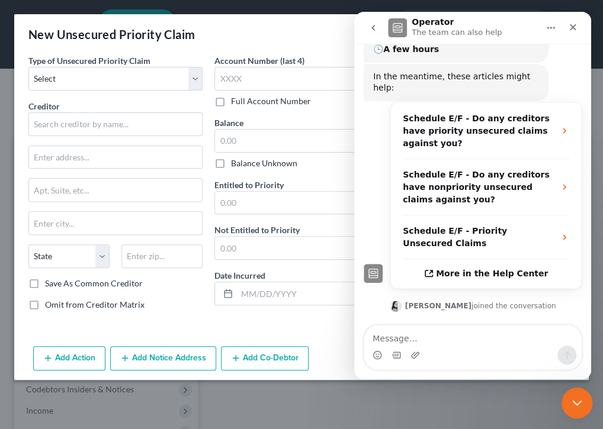
scroll to position [397, 0]
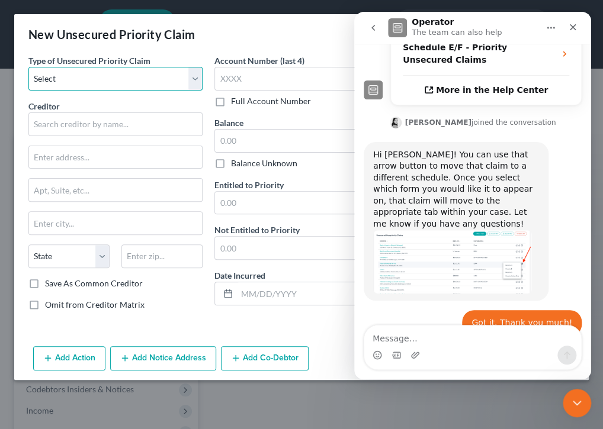
click at [196, 78] on select "Select Taxes & Other Government Units Domestic Support Obligations Extensions o…" at bounding box center [115, 79] width 174 height 24
select select "0"
click at [28, 67] on select "Select Taxes & Other Government Units Domestic Support Obligations Extensions o…" at bounding box center [115, 79] width 174 height 24
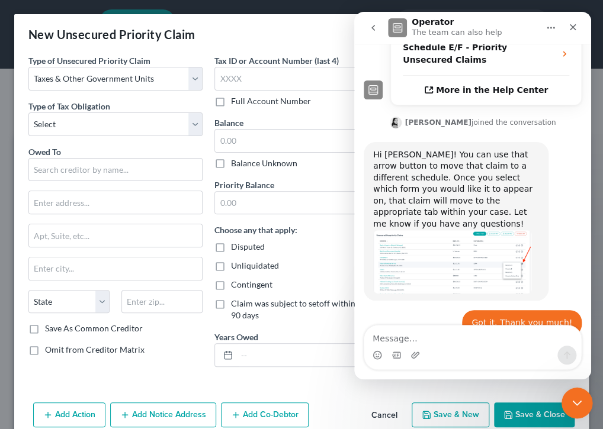
click at [577, 398] on icon "Close Intercom Messenger" at bounding box center [575, 401] width 14 height 14
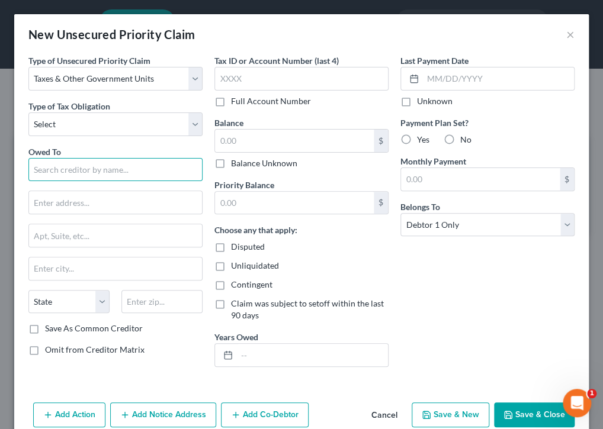
click at [119, 165] on input "text" at bounding box center [115, 170] width 174 height 24
drag, startPoint x: 119, startPoint y: 165, endPoint x: 463, endPoint y: 295, distance: 367.9
click at [463, 295] on div "Last Payment Date Unknown Payment Plan Set? Yes No Monthly Payment $ Belongs To…" at bounding box center [487, 215] width 186 height 322
click at [579, 396] on icon "Open Intercom Messenger" at bounding box center [576, 402] width 20 height 20
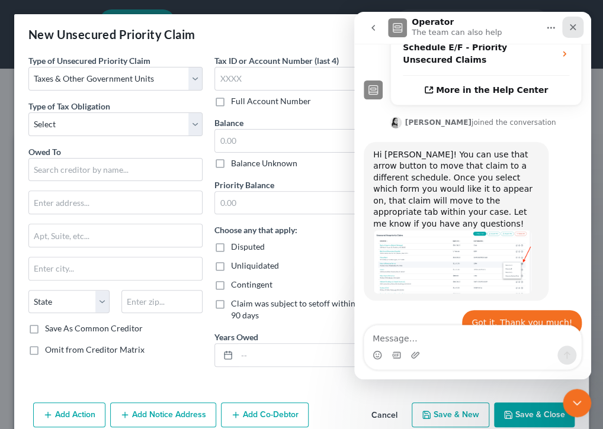
click at [572, 26] on icon "Close" at bounding box center [573, 27] width 7 height 7
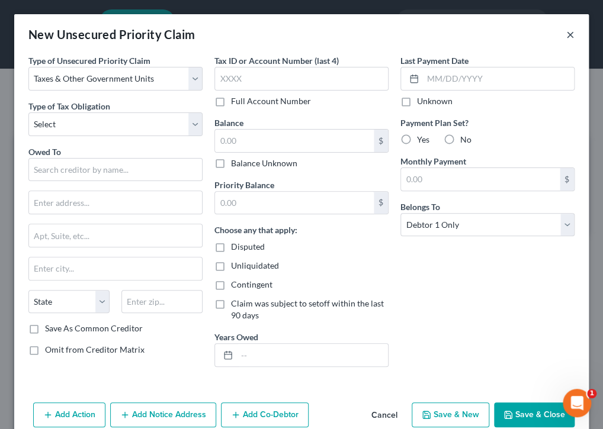
click at [566, 34] on button "×" at bounding box center [570, 34] width 8 height 14
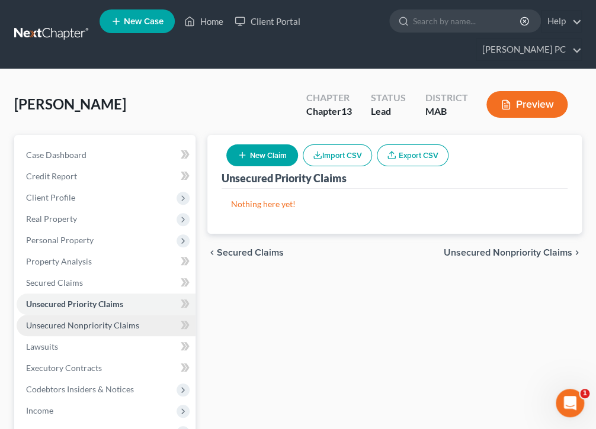
click at [94, 324] on span "Unsecured Nonpriority Claims" at bounding box center [82, 325] width 113 height 10
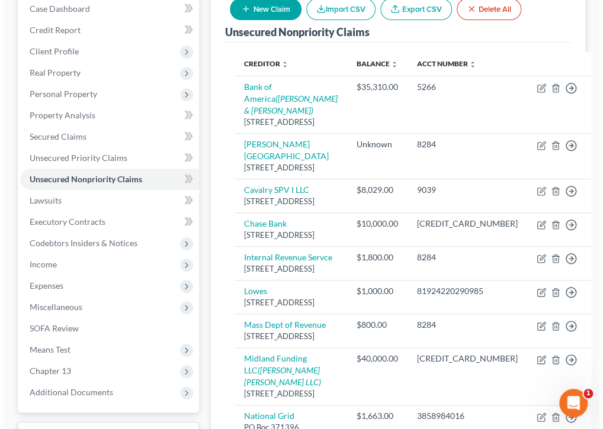
scroll to position [161, 0]
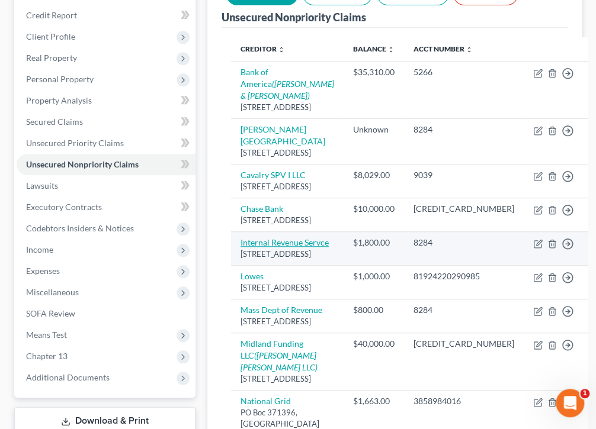
click at [271, 248] on link "Internal Revenue Servce" at bounding box center [284, 242] width 88 height 10
select select "39"
select select "7"
select select "0"
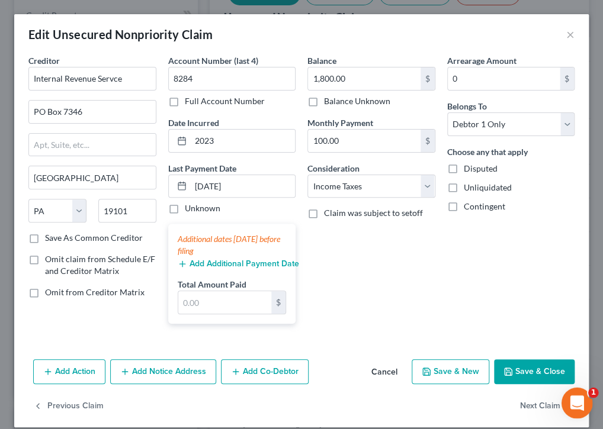
click at [575, 399] on icon "Open Intercom Messenger" at bounding box center [575, 401] width 8 height 9
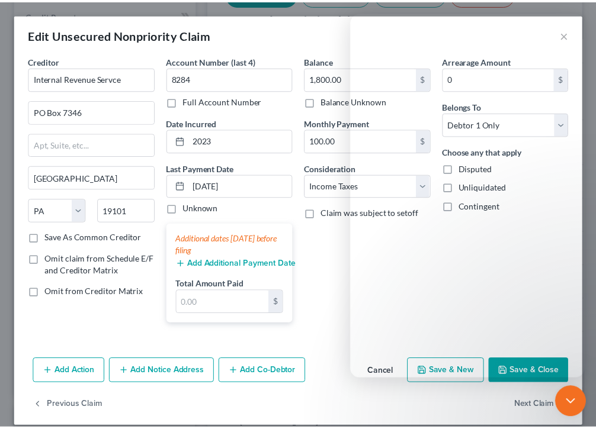
scroll to position [397, 0]
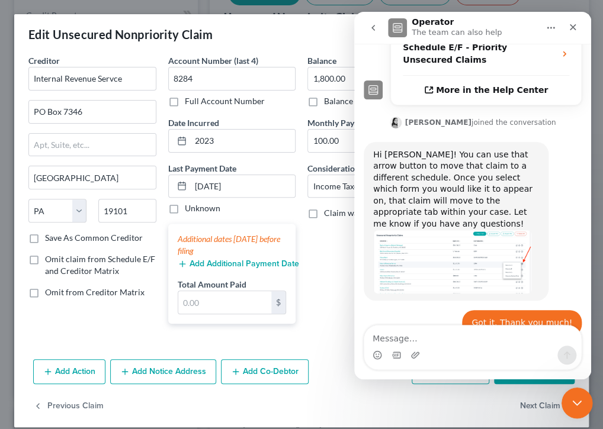
click at [575, 399] on icon "Close Intercom Messenger" at bounding box center [575, 401] width 14 height 14
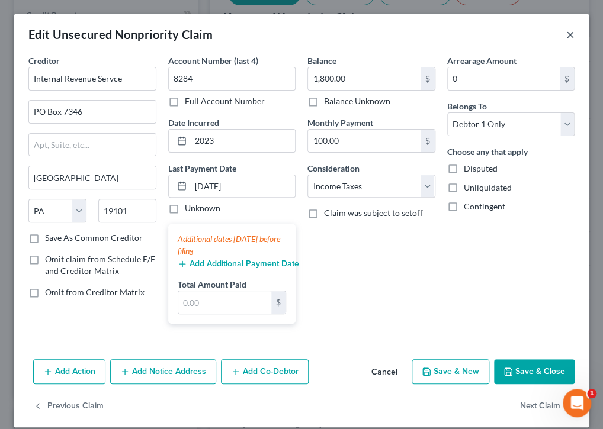
click at [566, 36] on button "×" at bounding box center [570, 34] width 8 height 14
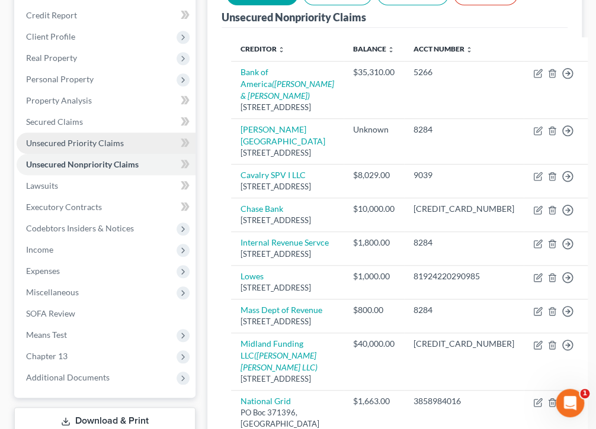
click at [50, 142] on span "Unsecured Priority Claims" at bounding box center [75, 143] width 98 height 10
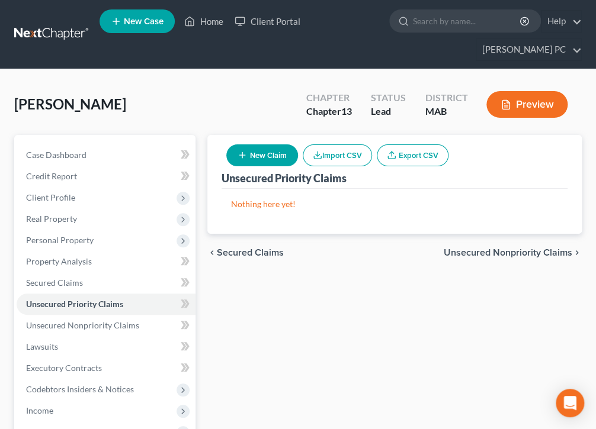
click at [333, 279] on div "Unsecured Priority Claims New Claim Import CSV Export CSV Nothing here yet! Pre…" at bounding box center [394, 381] width 386 height 492
click at [573, 245] on div "chevron_left Secured Claims Unsecured Nonpriority Claims chevron_right" at bounding box center [394, 253] width 374 height 38
click at [573, 248] on icon "chevron_right" at bounding box center [576, 252] width 9 height 9
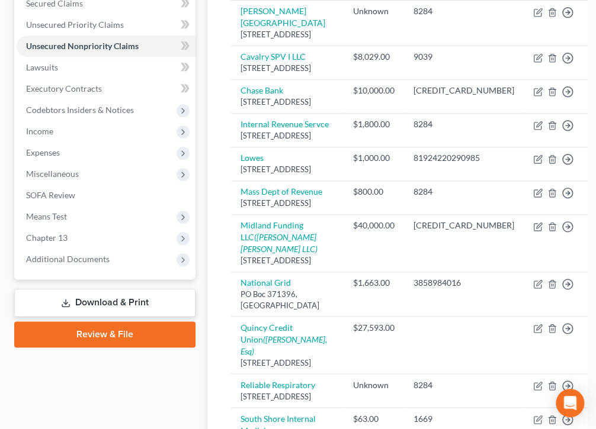
scroll to position [275, 0]
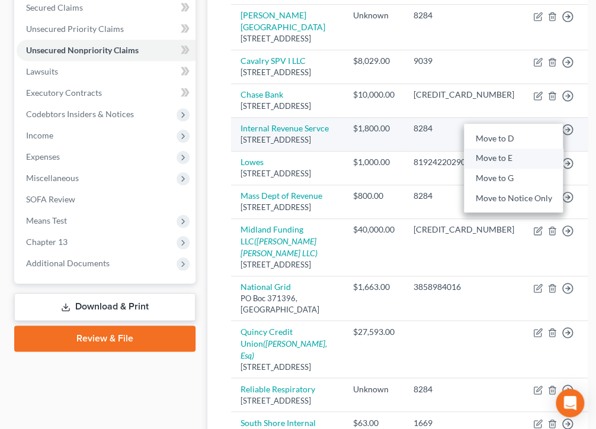
click at [464, 169] on link "Move to E" at bounding box center [513, 159] width 99 height 20
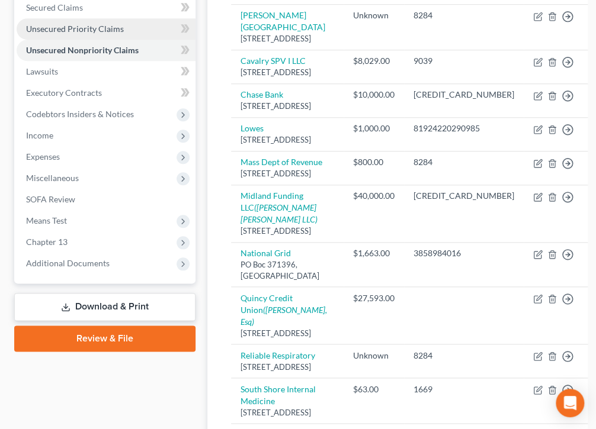
click at [88, 28] on span "Unsecured Priority Claims" at bounding box center [75, 29] width 98 height 10
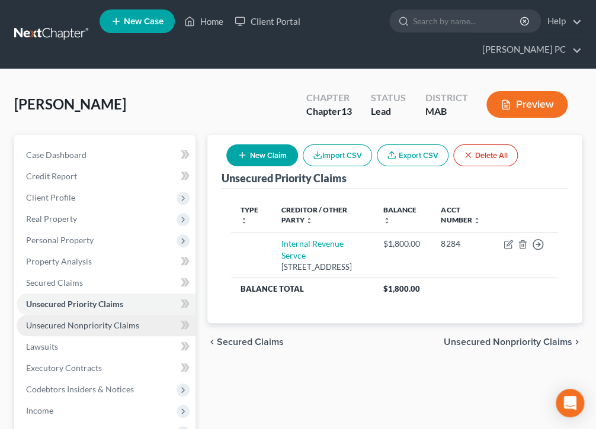
click at [103, 325] on span "Unsecured Nonpriority Claims" at bounding box center [82, 325] width 113 height 10
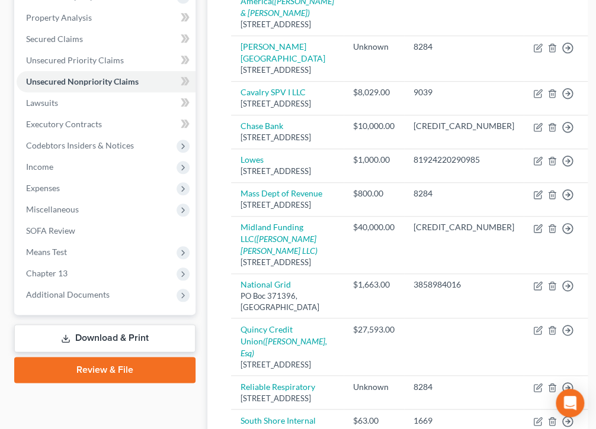
scroll to position [251, 0]
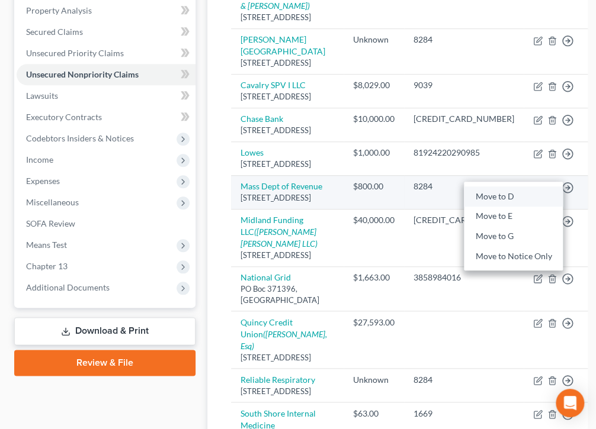
click at [476, 207] on link "Move to D" at bounding box center [513, 197] width 99 height 20
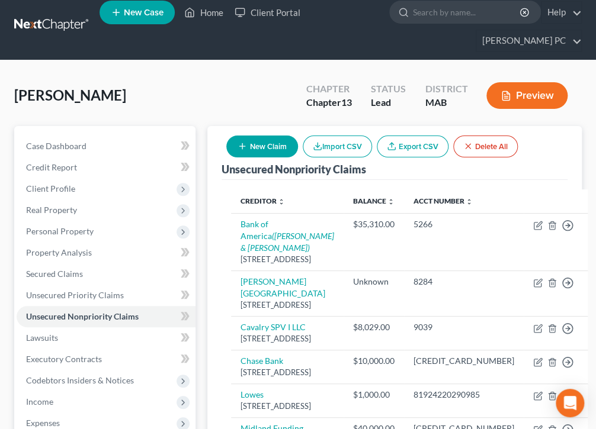
scroll to position [0, 0]
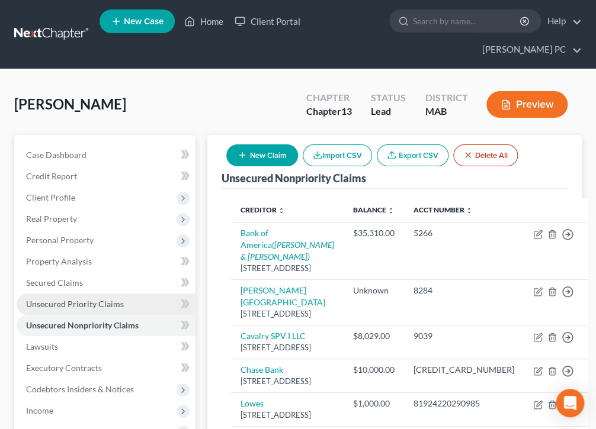
click at [110, 303] on span "Unsecured Priority Claims" at bounding box center [75, 304] width 98 height 10
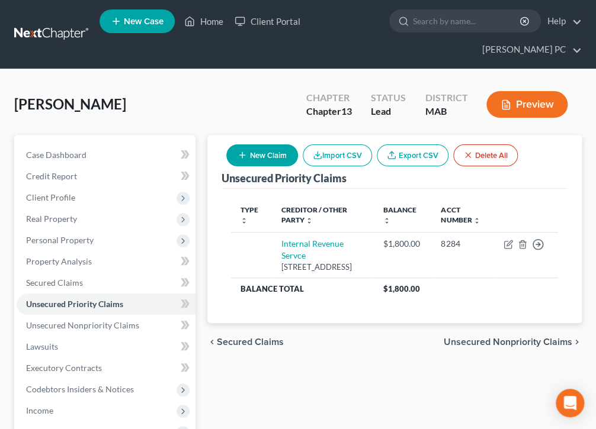
scroll to position [76, 0]
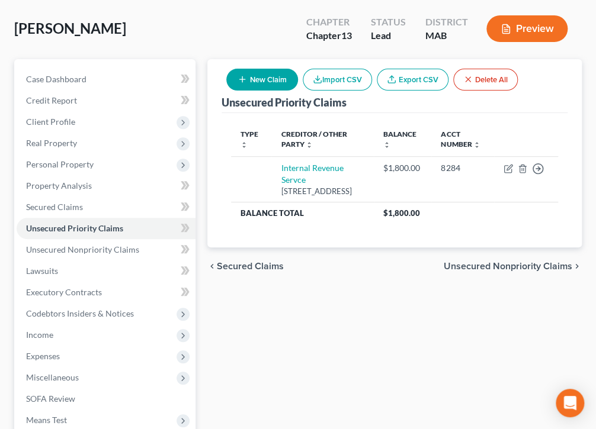
click at [533, 271] on span "Unsecured Nonpriority Claims" at bounding box center [508, 266] width 129 height 9
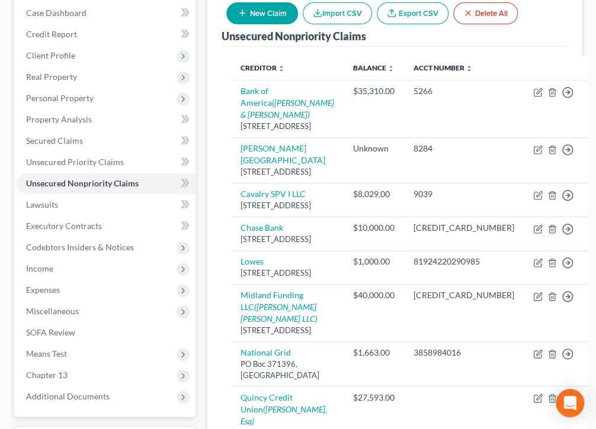
scroll to position [131, 0]
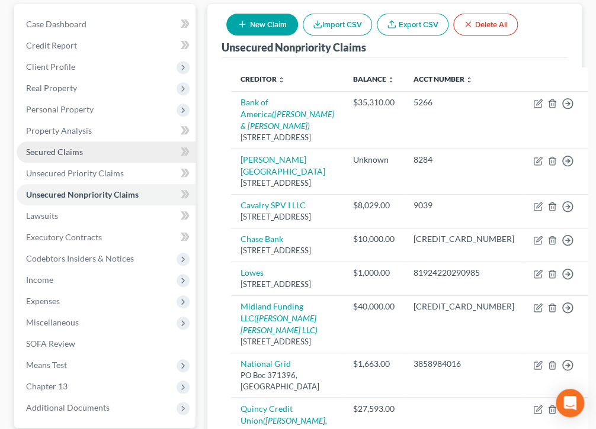
click at [76, 149] on span "Secured Claims" at bounding box center [54, 152] width 57 height 10
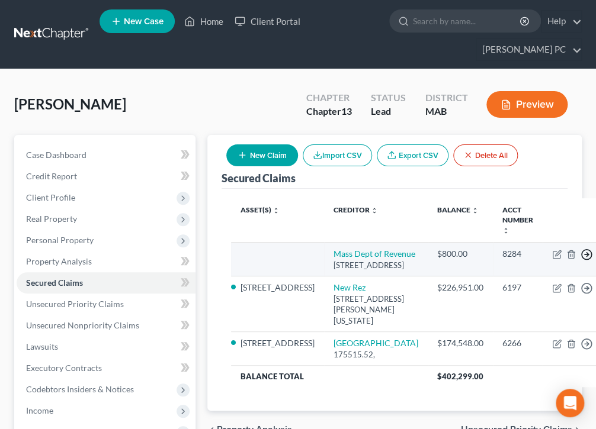
click at [580, 253] on icon "button" at bounding box center [586, 255] width 12 height 12
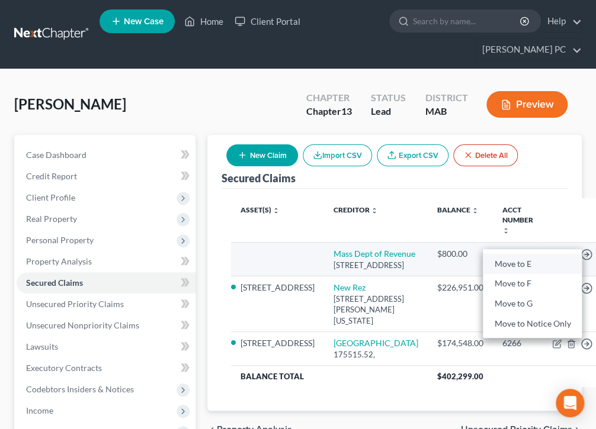
click at [483, 262] on link "Move to E" at bounding box center [532, 264] width 99 height 20
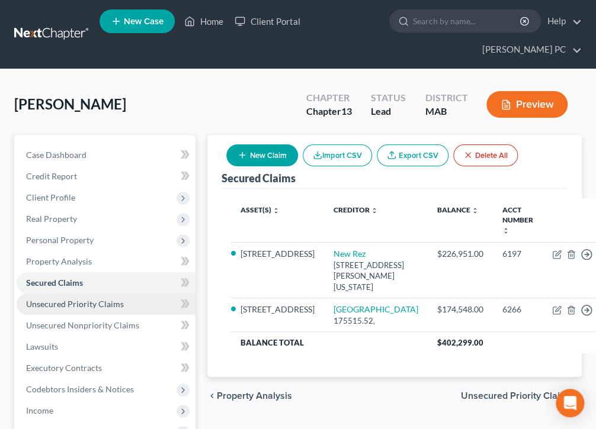
click at [95, 304] on span "Unsecured Priority Claims" at bounding box center [75, 304] width 98 height 10
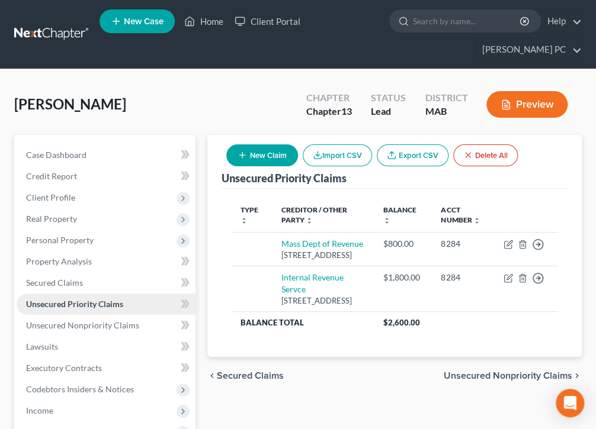
click at [104, 302] on span "Unsecured Priority Claims" at bounding box center [74, 304] width 97 height 10
click at [123, 320] on span "Unsecured Nonpriority Claims" at bounding box center [82, 325] width 113 height 10
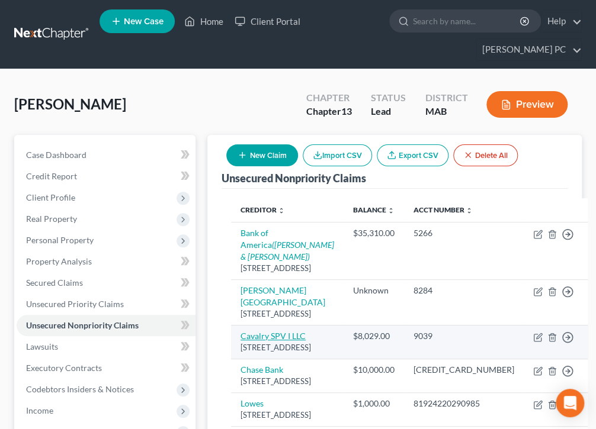
click at [298, 341] on link "Cavalry SPV I LLC" at bounding box center [272, 336] width 65 height 10
select select "6"
select select "2"
select select "0"
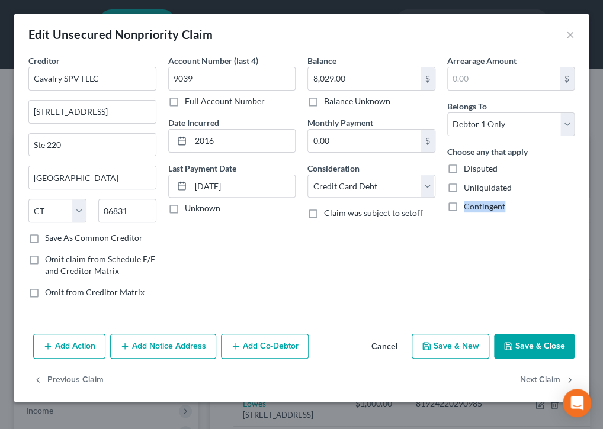
click at [198, 343] on button "Add Notice Address" at bounding box center [163, 346] width 106 height 25
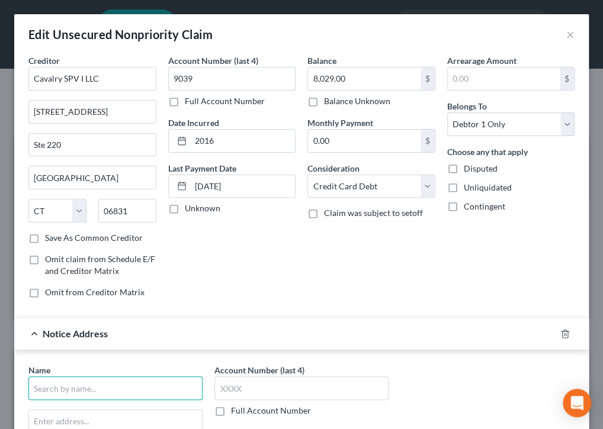
click at [113, 389] on input "text" at bounding box center [115, 389] width 174 height 24
type input "[PERSON_NAME], Esq"
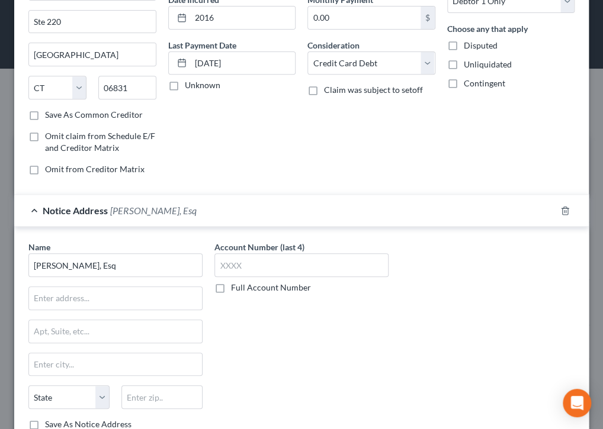
scroll to position [153, 0]
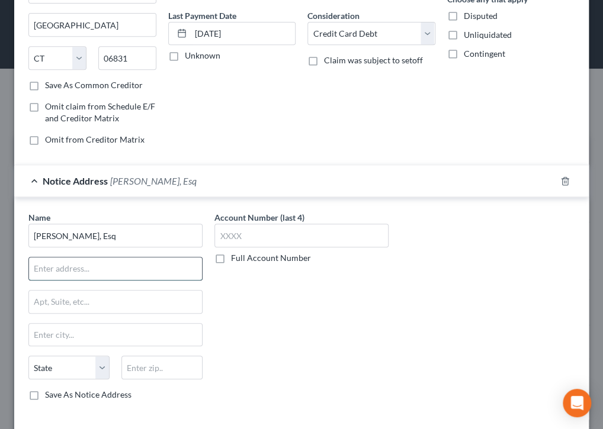
click at [150, 263] on input "text" at bounding box center [115, 269] width 173 height 23
type input "[STREET_ADDRESS][PERSON_NAME]"
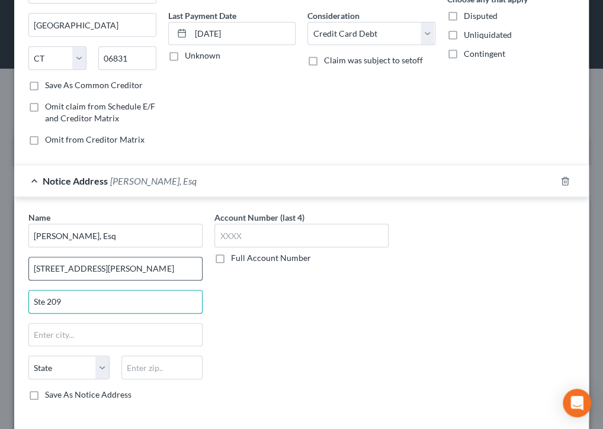
type input "Ste 209"
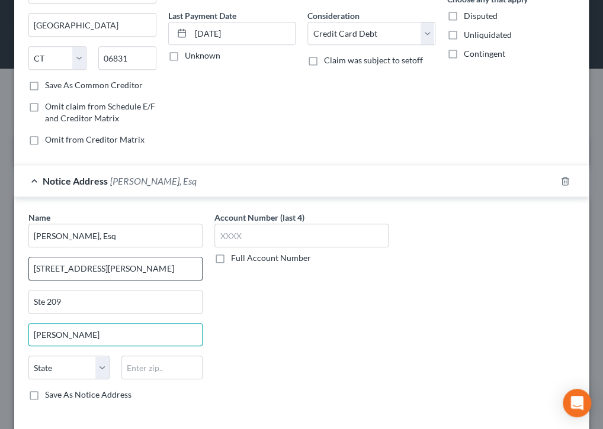
type input "[PERSON_NAME]"
select select "22"
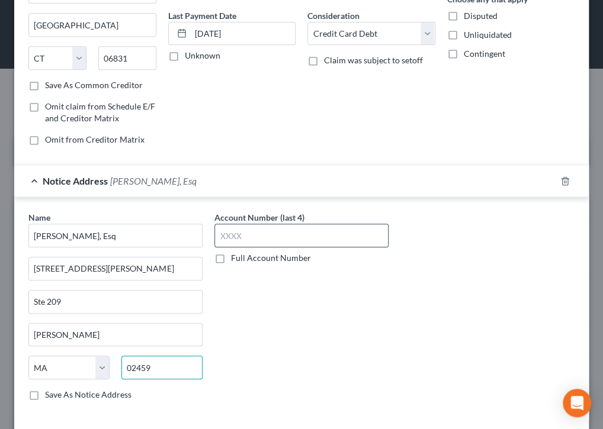
type input "02459"
click at [270, 224] on input "text" at bounding box center [301, 236] width 174 height 24
type input "[PERSON_NAME][GEOGRAPHIC_DATA]"
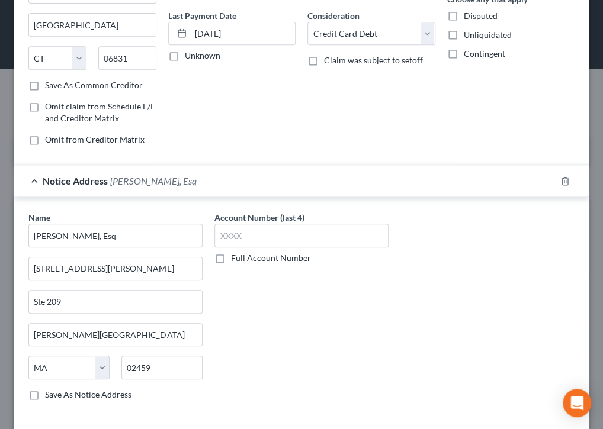
click at [45, 391] on label "Save As Notice Address" at bounding box center [88, 395] width 86 height 12
click at [50, 391] on input "Save As Notice Address" at bounding box center [54, 393] width 8 height 8
checkbox input "true"
click at [465, 253] on div "Name * [PERSON_NAME], Esq [STREET_ADDRESS][GEOGRAPHIC_DATA][PERSON_NAME][PERSON…" at bounding box center [302, 310] width 558 height 199
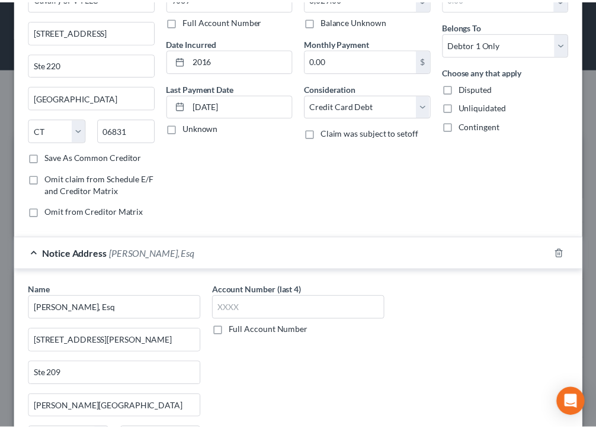
scroll to position [0, 0]
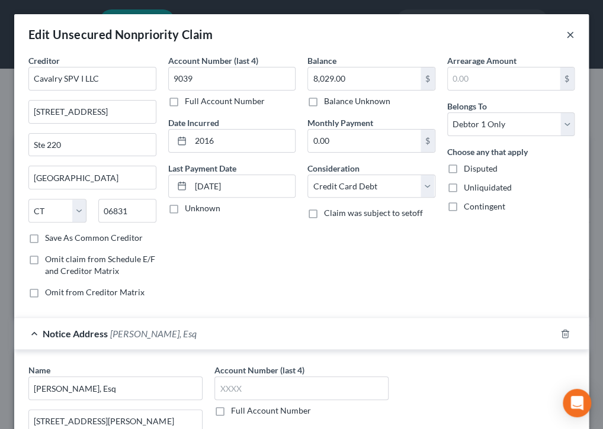
click at [566, 31] on button "×" at bounding box center [570, 34] width 8 height 14
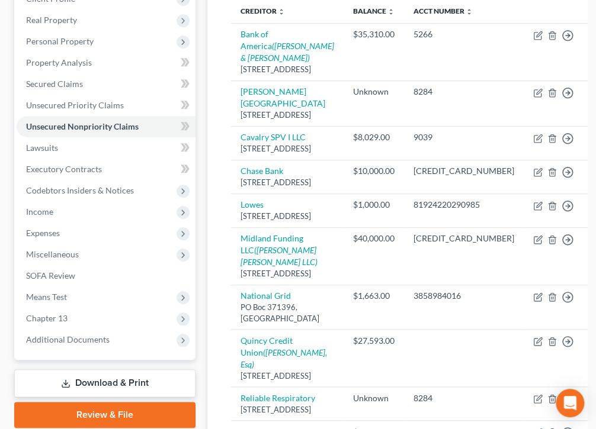
scroll to position [232, 0]
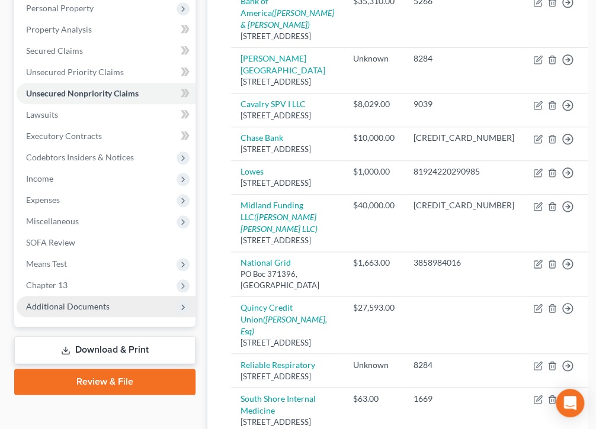
click at [180, 307] on icon at bounding box center [182, 307] width 9 height 9
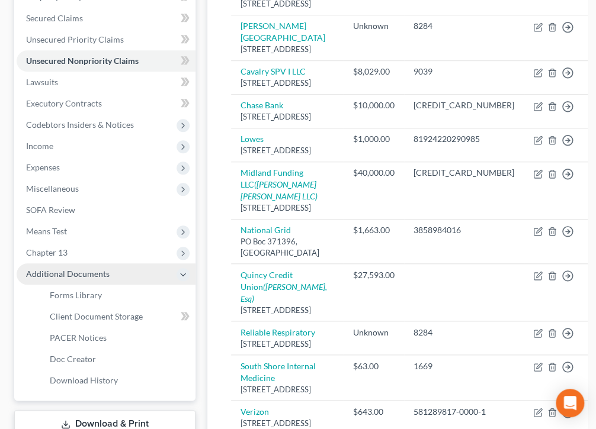
scroll to position [268, 0]
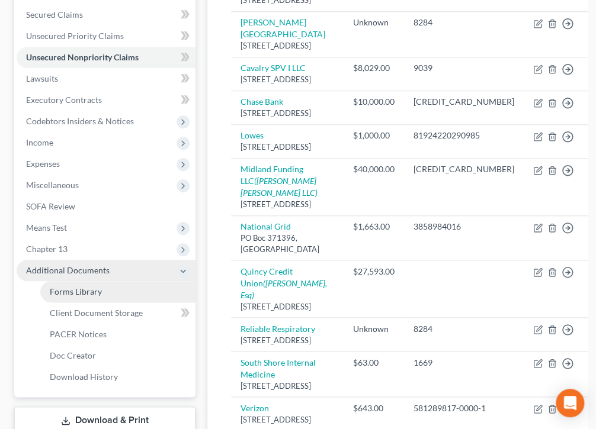
click at [65, 291] on span "Forms Library" at bounding box center [76, 292] width 52 height 10
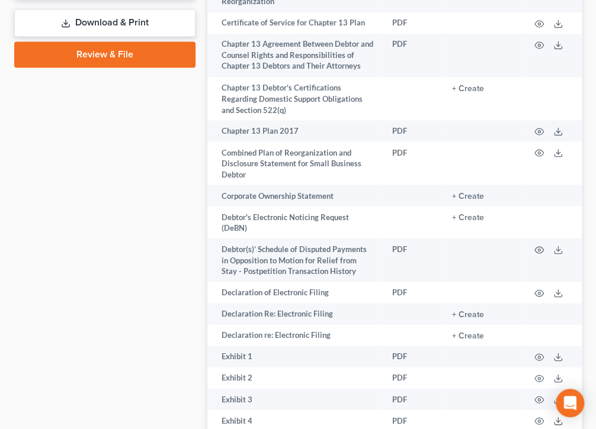
scroll to position [686, 0]
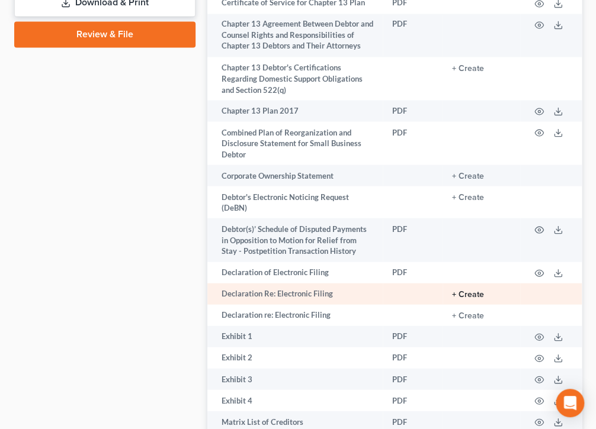
click at [464, 290] on button "+ Create" at bounding box center [468, 294] width 32 height 8
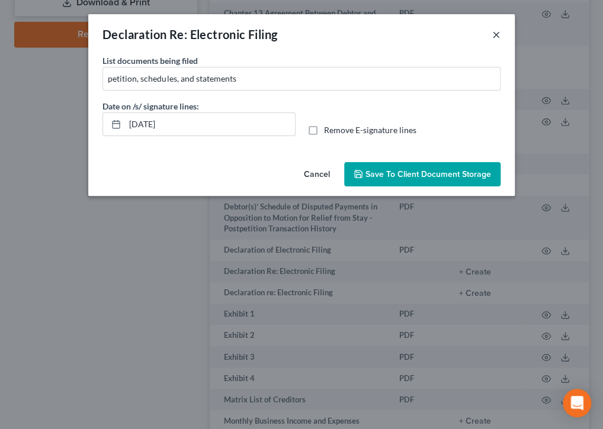
click at [495, 36] on button "×" at bounding box center [496, 34] width 8 height 14
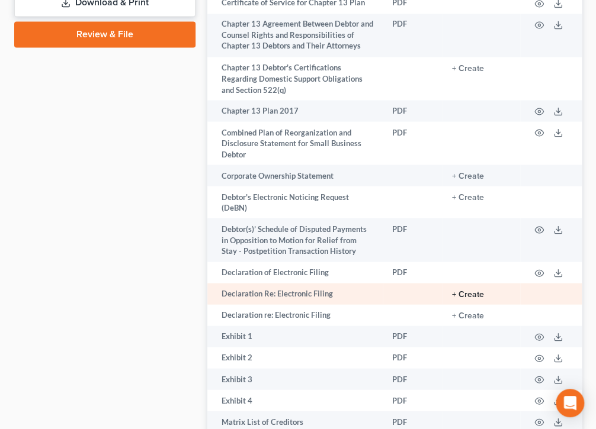
click at [460, 290] on button "+ Create" at bounding box center [468, 294] width 32 height 8
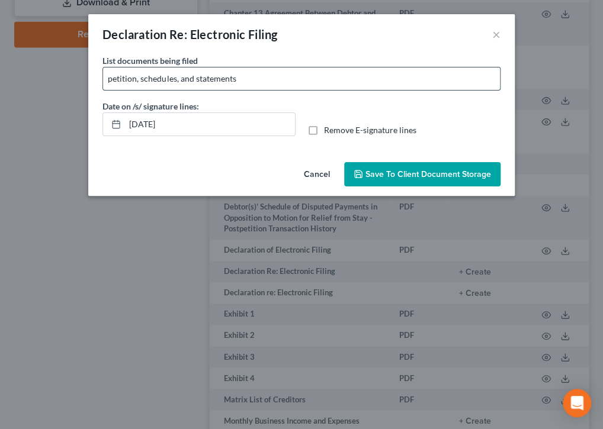
drag, startPoint x: 108, startPoint y: 78, endPoint x: 115, endPoint y: 77, distance: 7.1
click at [111, 78] on input "petition, schedules, and statements" at bounding box center [301, 79] width 397 height 23
click at [257, 77] on input "petition, schedules, and statements" at bounding box center [301, 79] width 397 height 23
type input "p"
type input "Ch 13 Petition, b101 Statement of Social Security Number, Matrix, Verification …"
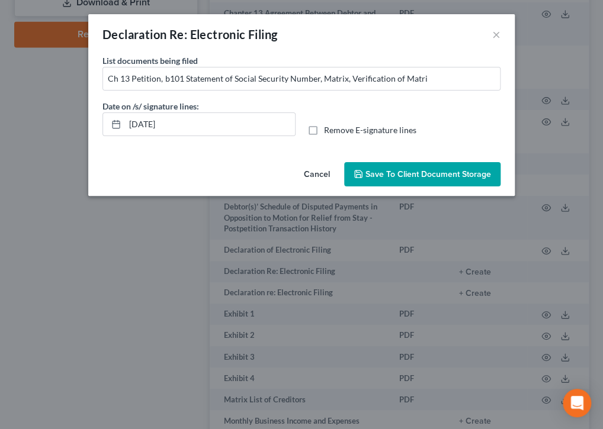
click at [324, 130] on label "Remove E-signature lines" at bounding box center [370, 130] width 92 height 12
click at [329, 130] on input "Remove E-signature lines" at bounding box center [333, 128] width 8 height 8
checkbox input "true"
click at [461, 172] on span "Save to Client Document Storage" at bounding box center [428, 174] width 126 height 10
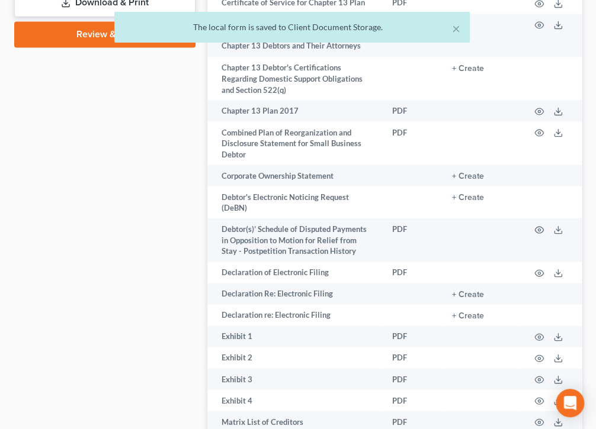
click at [139, 140] on div "Case Dashboard Payments Invoices Payments Payments Credit Report Client Profile" at bounding box center [104, 327] width 193 height 1757
